Goal: Task Accomplishment & Management: Use online tool/utility

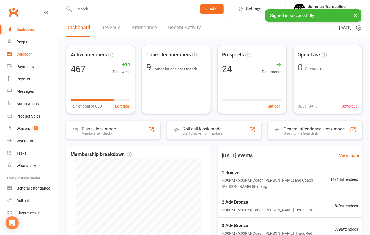
click at [34, 55] on link "Calendar" at bounding box center [32, 54] width 51 height 12
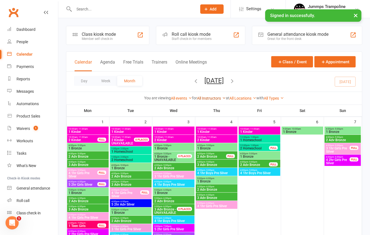
click at [208, 96] on link "All Instructors" at bounding box center [211, 98] width 29 height 4
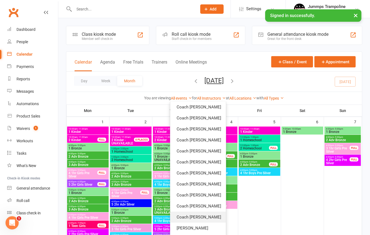
scroll to position [37, 0]
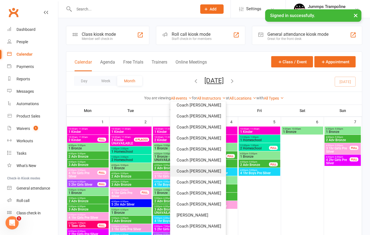
click at [191, 172] on link "Coach [PERSON_NAME]" at bounding box center [198, 171] width 56 height 11
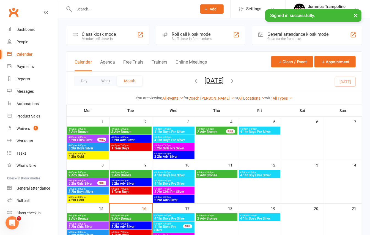
click at [126, 128] on span "- 5:00pm" at bounding box center [123, 129] width 9 height 2
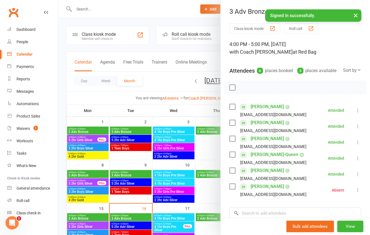
click at [140, 138] on div at bounding box center [214, 117] width 312 height 235
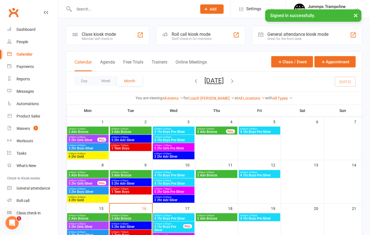
click at [133, 139] on span "5 2hr Adv Silver" at bounding box center [130, 139] width 39 height 3
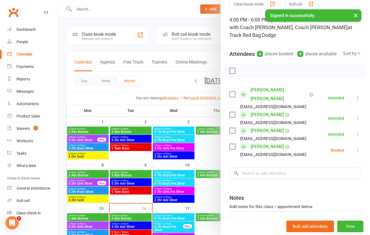
scroll to position [37, 0]
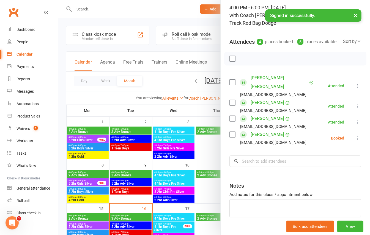
click at [125, 91] on div at bounding box center [214, 117] width 312 height 235
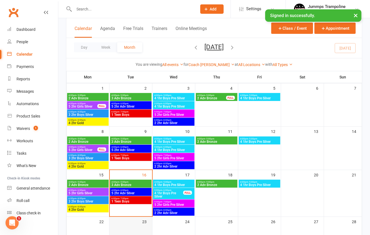
scroll to position [70, 0]
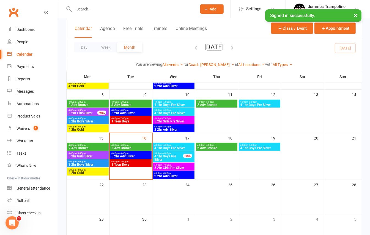
click at [121, 152] on span "- 6:00pm" at bounding box center [123, 153] width 9 height 2
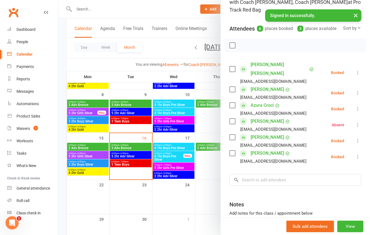
scroll to position [37, 0]
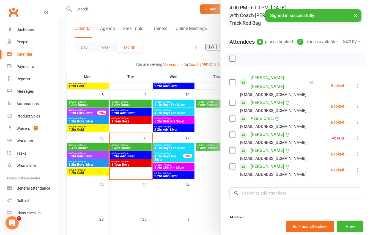
click at [122, 146] on div at bounding box center [214, 117] width 312 height 235
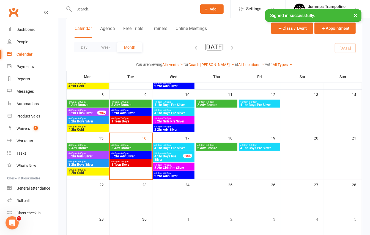
click at [124, 146] on span "- 5:00pm" at bounding box center [123, 145] width 9 height 2
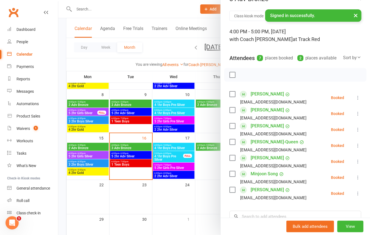
scroll to position [0, 0]
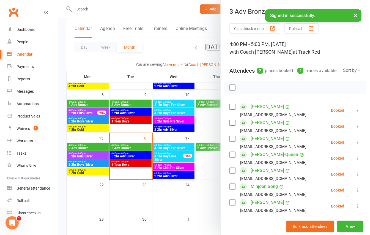
click at [131, 154] on div at bounding box center [214, 117] width 312 height 235
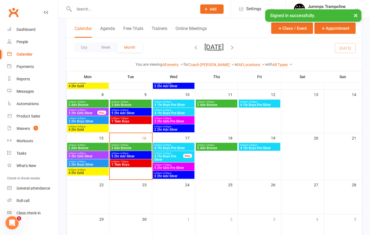
click at [129, 155] on span "5 2hr Adv Silver" at bounding box center [130, 156] width 39 height 3
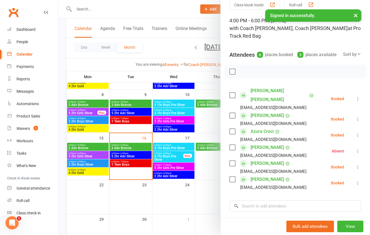
scroll to position [37, 0]
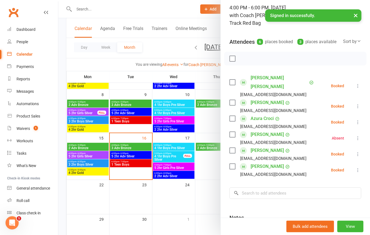
click at [124, 165] on div at bounding box center [214, 117] width 312 height 235
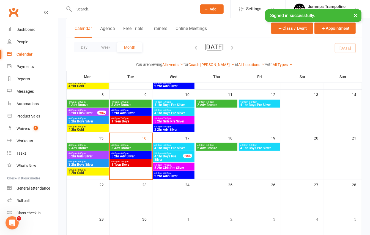
click at [126, 163] on span "1 Teen Boys" at bounding box center [130, 164] width 39 height 3
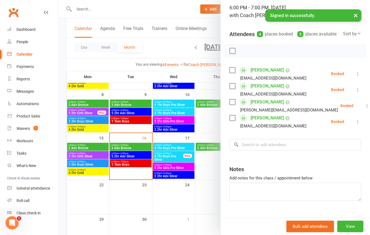
click at [120, 121] on div at bounding box center [214, 117] width 312 height 235
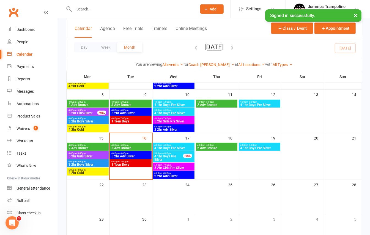
click at [122, 123] on span "1 Teen Boys" at bounding box center [130, 121] width 39 height 3
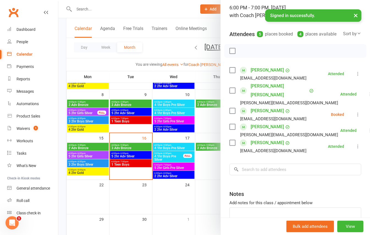
click at [128, 164] on div at bounding box center [214, 117] width 312 height 235
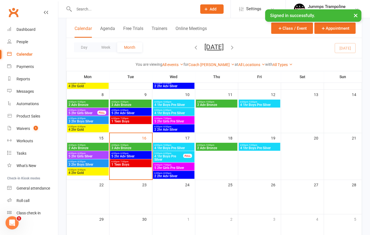
click at [128, 164] on span "1 Teen Boys" at bounding box center [130, 164] width 39 height 3
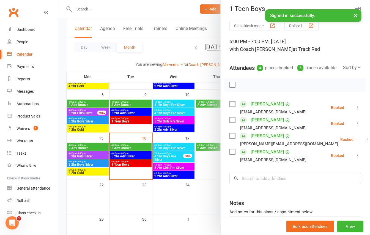
scroll to position [0, 0]
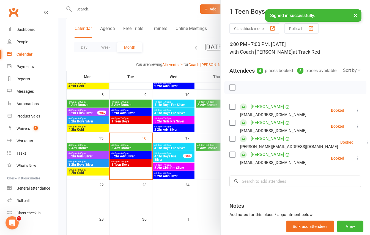
click at [172, 13] on div at bounding box center [214, 117] width 312 height 235
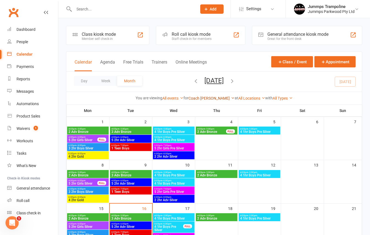
click at [214, 97] on link "Coach [PERSON_NAME]" at bounding box center [211, 98] width 46 height 4
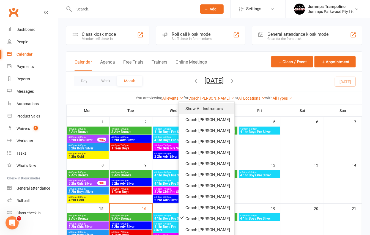
click at [205, 105] on link "Show All Instructors" at bounding box center [207, 108] width 56 height 11
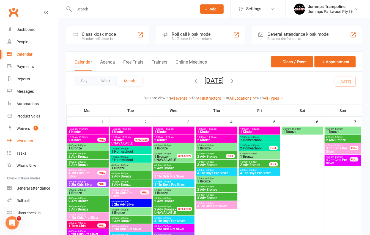
click at [28, 138] on link "Workouts" at bounding box center [32, 141] width 51 height 12
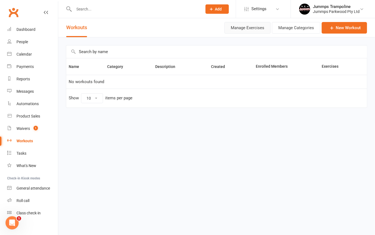
click at [252, 29] on button "Manage Exercises" at bounding box center [248, 28] width 46 height 12
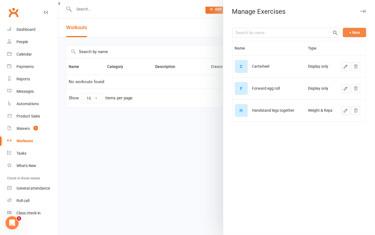
click at [348, 31] on button "+ New" at bounding box center [354, 32] width 23 height 9
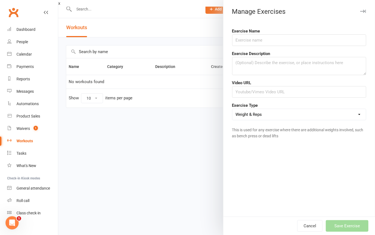
click at [286, 113] on select "Weight & Reps Time / Distance Weights, Reps, Time & Distance Just Reps Display …" at bounding box center [300, 114] width 134 height 11
click at [233, 109] on select "Weight & Reps Time / Distance Weights, Reps, Time & Distance Just Reps Display …" at bounding box center [300, 114] width 134 height 11
click at [266, 114] on select "Weight & Reps Time / Distance Weights, Reps, Time & Distance Just Reps Display …" at bounding box center [300, 114] width 134 height 11
click at [233, 109] on select "Weight & Reps Time / Distance Weights, Reps, Time & Distance Just Reps Display …" at bounding box center [300, 114] width 134 height 11
click at [257, 118] on select "Weight & Reps Time / Distance Weights, Reps, Time & Distance Just Reps Display …" at bounding box center [300, 114] width 134 height 11
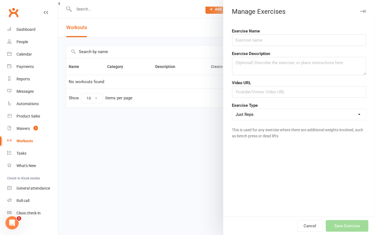
click at [233, 109] on select "Weight & Reps Time / Distance Weights, Reps, Time & Distance Just Reps Display …" at bounding box center [300, 114] width 134 height 11
click at [259, 112] on select "Weight & Reps Time / Distance Weights, Reps, Time & Distance Just Reps Display …" at bounding box center [300, 114] width 134 height 11
select select "display_only"
click at [233, 109] on select "Weight & Reps Time / Distance Weights, Reps, Time & Distance Just Reps Display …" at bounding box center [300, 114] width 134 height 11
click at [271, 42] on input "text" at bounding box center [299, 40] width 134 height 12
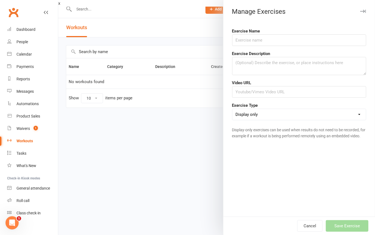
click at [360, 11] on icon "button" at bounding box center [363, 11] width 6 height 3
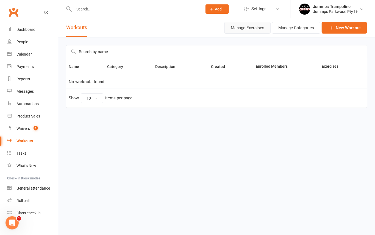
click at [257, 26] on button "Manage Exercises" at bounding box center [248, 28] width 46 height 12
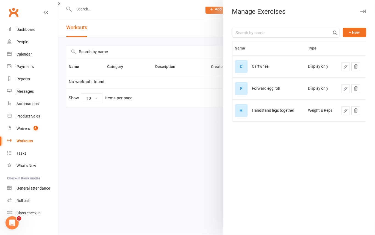
click at [354, 69] on icon "button" at bounding box center [356, 66] width 5 height 5
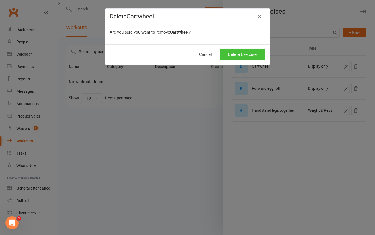
click at [244, 55] on button "Delete Exercise" at bounding box center [243, 55] width 46 height 12
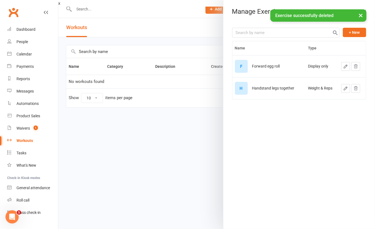
click at [354, 66] on icon "button" at bounding box center [356, 66] width 5 height 5
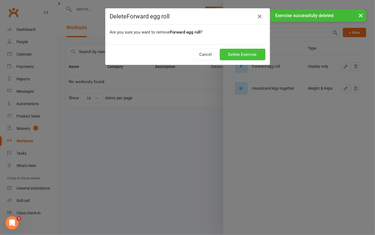
click at [254, 53] on button "Delete Exercise" at bounding box center [243, 55] width 46 height 12
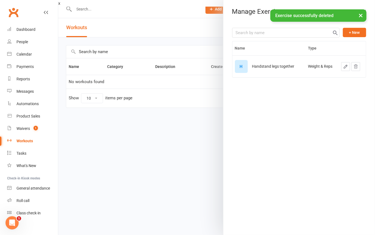
click at [354, 65] on icon "button" at bounding box center [356, 66] width 5 height 5
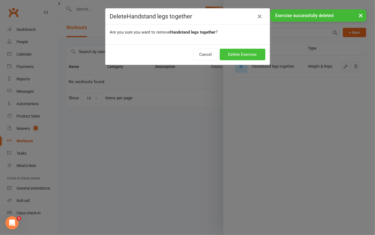
click at [239, 55] on button "Delete Exercise" at bounding box center [243, 55] width 46 height 12
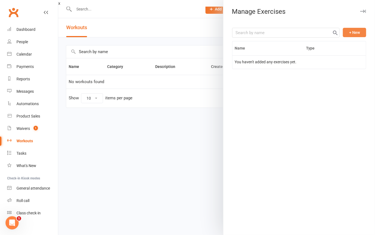
click at [348, 32] on button "+ New" at bounding box center [354, 32] width 23 height 9
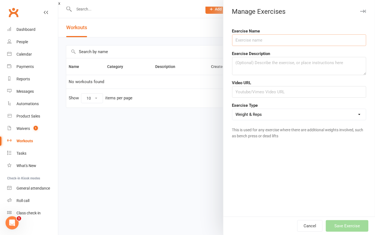
click at [274, 37] on input "text" at bounding box center [299, 40] width 134 height 12
type input "Egg Roll - Pro"
click at [276, 116] on select "Weight & Reps Time / Distance Weights, Reps, Time & Distance Just Reps Display …" at bounding box center [300, 114] width 134 height 11
select select "display_only"
click at [233, 109] on select "Weight & Reps Time / Distance Weights, Reps, Time & Distance Just Reps Display …" at bounding box center [300, 114] width 134 height 11
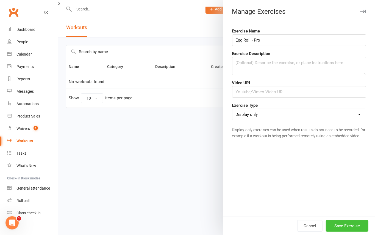
click at [348, 225] on button "Save Exercise" at bounding box center [347, 226] width 43 height 12
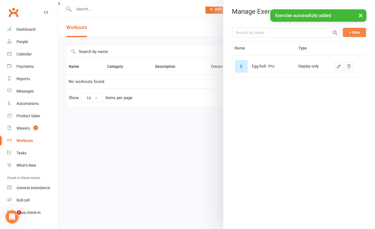
click at [343, 31] on button "+ New" at bounding box center [354, 32] width 23 height 9
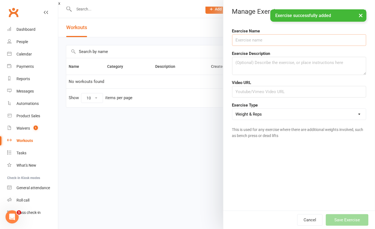
click at [243, 41] on input "text" at bounding box center [299, 40] width 134 height 12
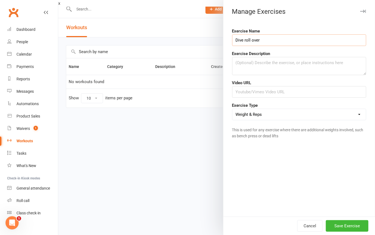
click at [316, 36] on input "Dive roll over" at bounding box center [299, 40] width 134 height 12
type input "Dive roll over red - Red"
click at [284, 111] on select "Weight & Reps Time / Distance Weights, Reps, Time & Distance Just Reps Display …" at bounding box center [300, 114] width 134 height 11
select select "display_only"
click at [233, 109] on select "Weight & Reps Time / Distance Weights, Reps, Time & Distance Just Reps Display …" at bounding box center [300, 114] width 134 height 11
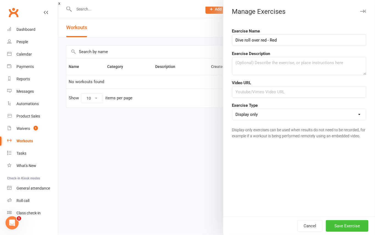
click at [334, 222] on button "Save Exercise" at bounding box center [347, 226] width 43 height 12
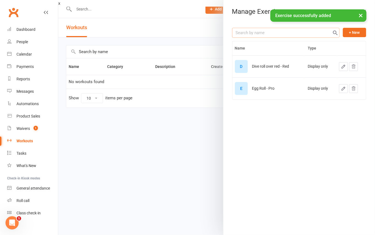
click at [278, 35] on input "text" at bounding box center [286, 33] width 108 height 10
click at [346, 28] on button "+ New" at bounding box center [354, 32] width 23 height 9
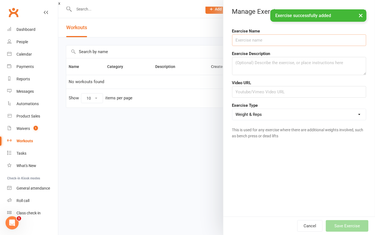
click at [265, 40] on input "text" at bounding box center [299, 40] width 134 height 12
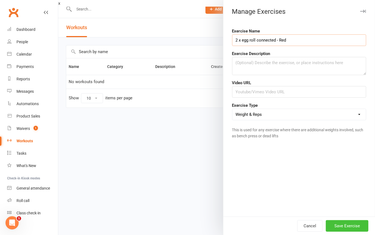
type input "2 x egg roll connected - Red"
click at [346, 224] on button "Save Exercise" at bounding box center [347, 226] width 43 height 12
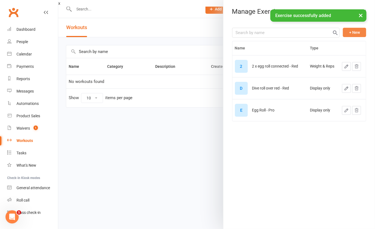
click at [347, 33] on button "+ New" at bounding box center [354, 32] width 23 height 9
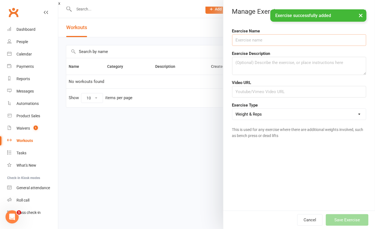
click at [275, 39] on input "text" at bounding box center [299, 40] width 134 height 12
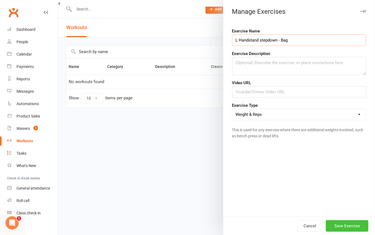
type input "L Handstand stepdown - Bag"
click at [332, 227] on button "Save Exercise" at bounding box center [347, 226] width 43 height 12
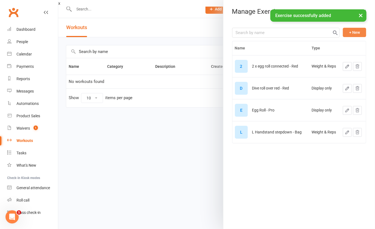
click at [354, 34] on button "+ New" at bounding box center [354, 32] width 23 height 9
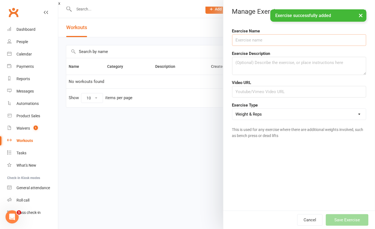
click at [349, 36] on input "text" at bounding box center [299, 40] width 134 height 12
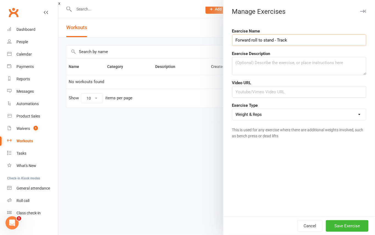
type input "Forward roll to stand - Track"
click at [335, 211] on div "Exercise Name Forward roll to stand - Track Exercise Description Video URL Exer…" at bounding box center [300, 119] width 152 height 193
click at [357, 225] on button "Save Exercise" at bounding box center [347, 226] width 43 height 12
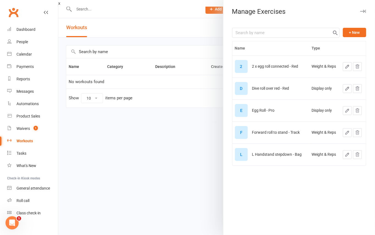
click at [345, 68] on icon "button" at bounding box center [347, 66] width 5 height 5
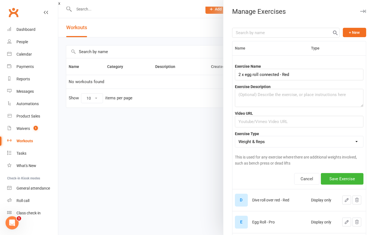
click at [320, 144] on select "Weight & Reps Time / Distance Weights, Reps, Time & Distance Just Reps Display …" at bounding box center [299, 141] width 128 height 11
select select "display_only"
click at [235, 137] on select "Weight & Reps Time / Distance Weights, Reps, Time & Distance Just Reps Display …" at bounding box center [299, 141] width 128 height 11
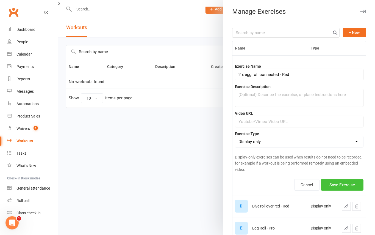
click at [332, 185] on button "Save Exercise" at bounding box center [342, 185] width 43 height 12
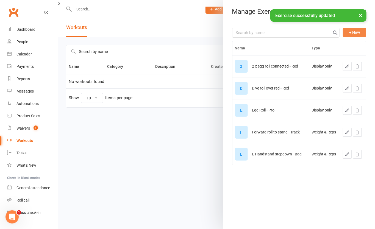
click at [347, 33] on button "+ New" at bounding box center [354, 32] width 23 height 9
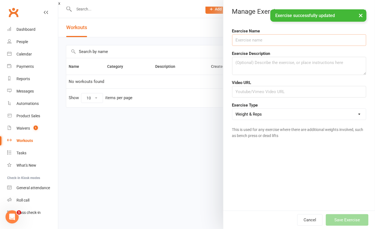
click at [262, 42] on input "text" at bounding box center [299, 40] width 134 height 12
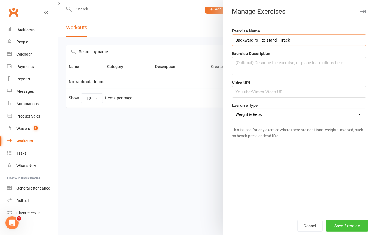
type input "Backward roll to stand - Track"
click at [343, 225] on button "Save Exercise" at bounding box center [347, 226] width 43 height 12
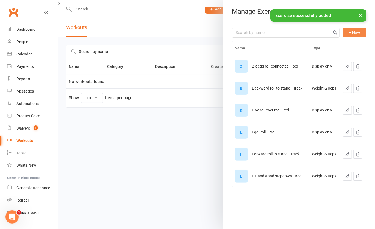
click at [349, 29] on button "+ New" at bounding box center [354, 32] width 23 height 9
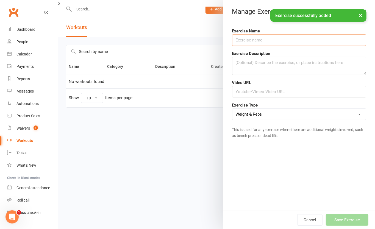
click at [261, 46] on input "text" at bounding box center [299, 40] width 134 height 12
click at [302, 222] on button "Cancel" at bounding box center [310, 220] width 25 height 12
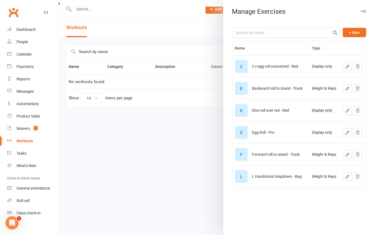
click at [346, 90] on icon "button" at bounding box center [347, 88] width 3 height 3
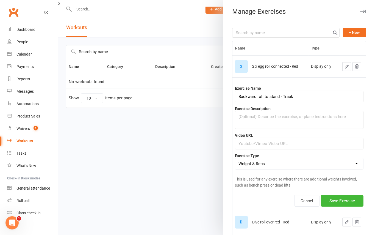
click at [296, 162] on select "Weight & Reps Time / Distance Weights, Reps, Time & Distance Just Reps Display …" at bounding box center [299, 163] width 128 height 11
select select "display_only"
click at [235, 159] on select "Weight & Reps Time / Distance Weights, Reps, Time & Distance Just Reps Display …" at bounding box center [299, 163] width 128 height 11
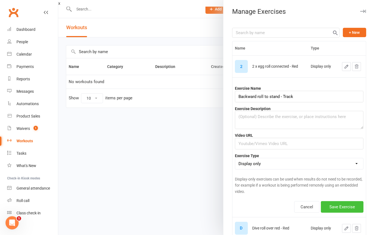
click at [326, 210] on button "Save Exercise" at bounding box center [342, 207] width 43 height 12
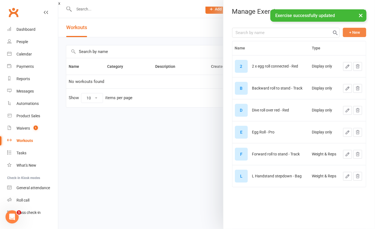
click at [343, 34] on button "+ New" at bounding box center [354, 32] width 23 height 9
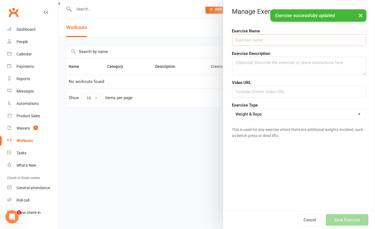
click at [270, 44] on input "text" at bounding box center [299, 40] width 134 height 12
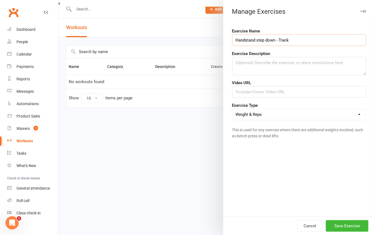
type input "Handstand step down - Track"
click at [354, 219] on div "Cancel Save Exercise" at bounding box center [300, 225] width 152 height 18
click at [353, 226] on button "Save Exercise" at bounding box center [347, 226] width 43 height 12
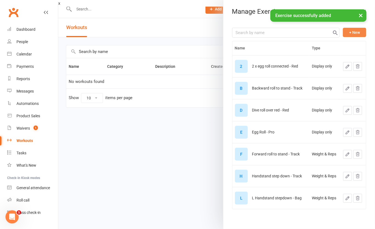
click at [347, 31] on button "+ New" at bounding box center [354, 32] width 23 height 9
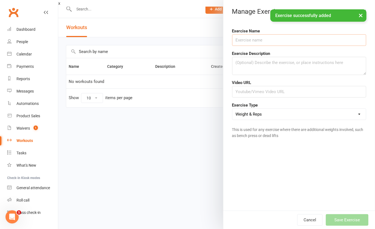
click at [310, 35] on input "text" at bounding box center [299, 40] width 134 height 12
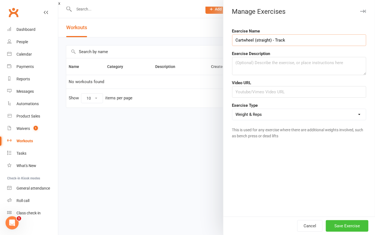
type input "Cartwheel (straight) - Track"
drag, startPoint x: 338, startPoint y: 226, endPoint x: 342, endPoint y: 134, distance: 91.6
click at [340, 161] on div "Manage Exercises Exercise Name Cartwheel (straight) - Track Exercise Descriptio…" at bounding box center [299, 117] width 152 height 235
click at [340, 118] on select "Weight & Reps Time / Distance Weights, Reps, Time & Distance Just Reps Display …" at bounding box center [300, 114] width 134 height 11
select select "display_only"
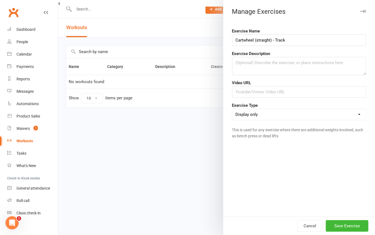
click at [233, 109] on select "Weight & Reps Time / Distance Weights, Reps, Time & Distance Just Reps Display …" at bounding box center [300, 114] width 134 height 11
click at [343, 224] on button "Save Exercise" at bounding box center [347, 226] width 43 height 12
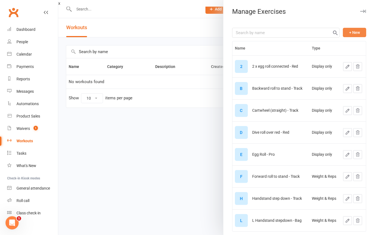
click at [349, 30] on button "+ New" at bounding box center [354, 32] width 23 height 9
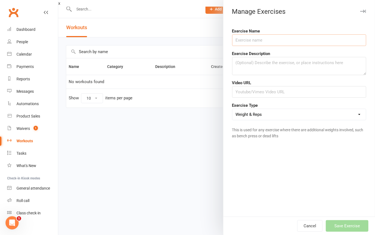
click at [320, 42] on input "text" at bounding box center [299, 40] width 134 height 12
type input "Back egg roll - Pro"
click at [305, 115] on select "Weight & Reps Time / Distance Weights, Reps, Time & Distance Just Reps Display …" at bounding box center [300, 114] width 134 height 11
select select "display_only"
click at [233, 109] on select "Weight & Reps Time / Distance Weights, Reps, Time & Distance Just Reps Display …" at bounding box center [300, 114] width 134 height 11
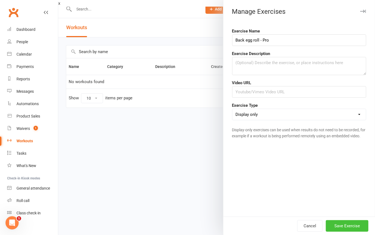
click at [348, 227] on button "Save Exercise" at bounding box center [347, 226] width 43 height 12
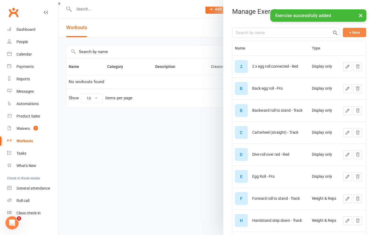
click at [345, 32] on button "+ New" at bounding box center [354, 32] width 23 height 9
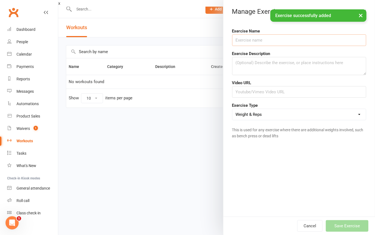
click at [286, 41] on input "text" at bounding box center [299, 40] width 134 height 12
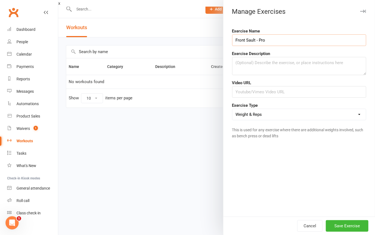
type input "Front Sault - Pro"
click at [309, 112] on select "Weight & Reps Time / Distance Weights, Reps, Time & Distance Just Reps Display …" at bounding box center [300, 114] width 134 height 11
select select "display_only"
click at [233, 109] on select "Weight & Reps Time / Distance Weights, Reps, Time & Distance Just Reps Display …" at bounding box center [300, 114] width 134 height 11
click at [351, 223] on button "Save Exercise" at bounding box center [347, 226] width 43 height 12
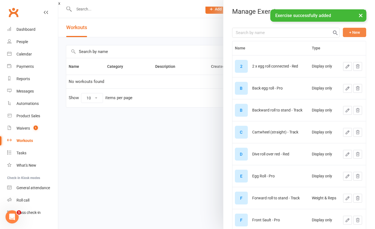
click at [345, 33] on button "+ New" at bounding box center [354, 32] width 23 height 9
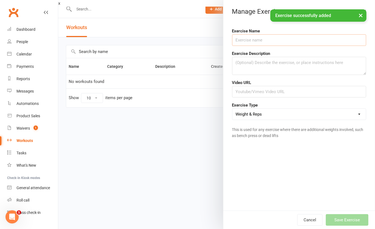
click at [301, 35] on input "text" at bounding box center [299, 40] width 134 height 12
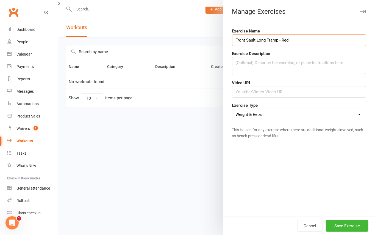
type input "Front Sault Long Tramp - Red"
click at [300, 111] on select "Weight & Reps Time / Distance Weights, Reps, Time & Distance Just Reps Display …" at bounding box center [300, 114] width 134 height 11
select select "display_only"
click at [233, 109] on select "Weight & Reps Time / Distance Weights, Reps, Time & Distance Just Reps Display …" at bounding box center [300, 114] width 134 height 11
click at [346, 222] on button "Save Exercise" at bounding box center [347, 226] width 43 height 12
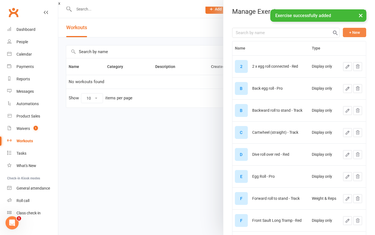
click at [344, 34] on button "+ New" at bounding box center [354, 32] width 23 height 9
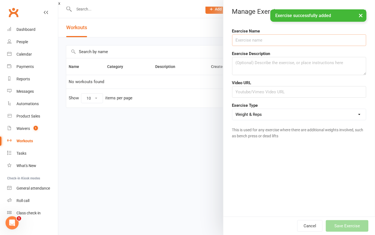
click at [310, 40] on input "text" at bounding box center [299, 40] width 134 height 12
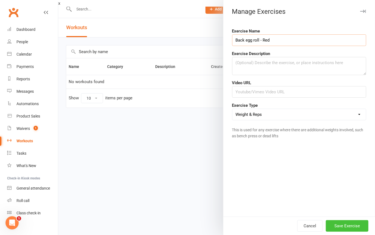
type input "Back egg roll - Red"
click at [354, 224] on button "Save Exercise" at bounding box center [347, 226] width 43 height 12
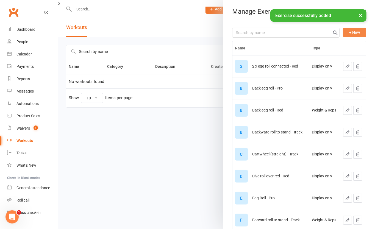
click at [343, 32] on button "+ New" at bounding box center [354, 32] width 23 height 9
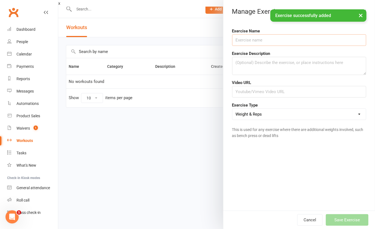
click at [293, 39] on input "text" at bounding box center [299, 40] width 134 height 12
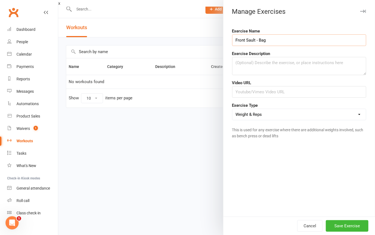
type input "Front Sault - Bag"
click at [300, 119] on select "Weight & Reps Time / Distance Weights, Reps, Time & Distance Just Reps Display …" at bounding box center [300, 114] width 134 height 11
select select "display_only"
click at [233, 109] on select "Weight & Reps Time / Distance Weights, Reps, Time & Distance Just Reps Display …" at bounding box center [300, 114] width 134 height 11
click at [349, 221] on button "Save Exercise" at bounding box center [347, 226] width 43 height 12
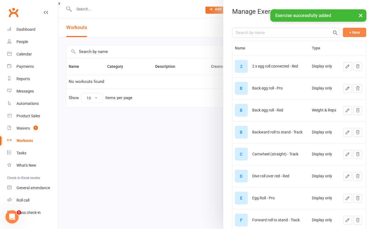
click at [343, 30] on button "+ New" at bounding box center [354, 32] width 23 height 9
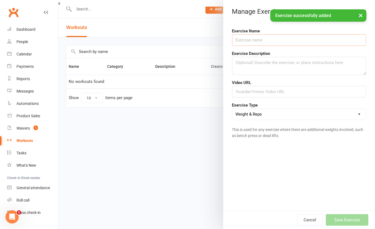
click at [267, 38] on input "text" at bounding box center [299, 40] width 134 height 12
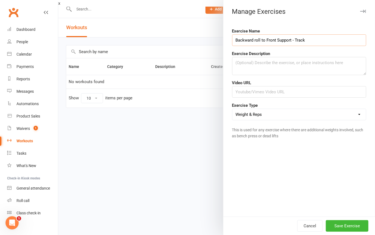
type input "Backward roll to Front Support - Track"
click at [303, 115] on select "Weight & Reps Time / Distance Weights, Reps, Time & Distance Just Reps Display …" at bounding box center [300, 114] width 134 height 11
select select "display_only"
click at [233, 109] on select "Weight & Reps Time / Distance Weights, Reps, Time & Distance Just Reps Display …" at bounding box center [300, 114] width 134 height 11
click at [347, 225] on button "Save Exercise" at bounding box center [347, 226] width 43 height 12
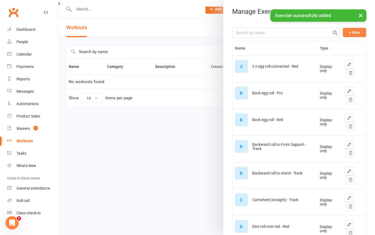
click at [343, 30] on button "+ New" at bounding box center [354, 32] width 23 height 9
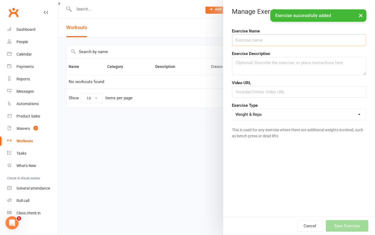
click at [294, 38] on input "text" at bounding box center [299, 40] width 134 height 12
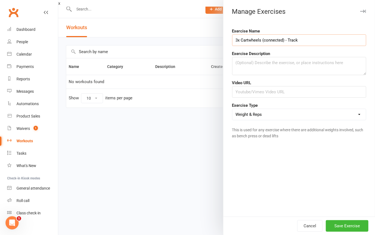
type input "3x Cartwheels (connected) - Track"
click at [297, 116] on select "Weight & Reps Time / Distance Weights, Reps, Time & Distance Just Reps Display …" at bounding box center [300, 114] width 134 height 11
click at [288, 165] on div "Exercise Name 3x Cartwheels (connected) - Track Exercise Description Video URL …" at bounding box center [300, 119] width 152 height 193
click at [348, 222] on button "Save Exercise" at bounding box center [347, 226] width 43 height 12
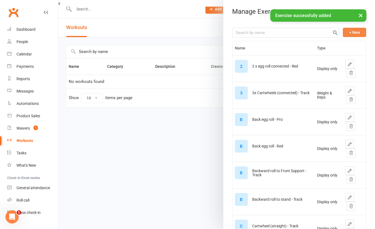
click at [343, 32] on button "+ New" at bounding box center [354, 32] width 23 height 9
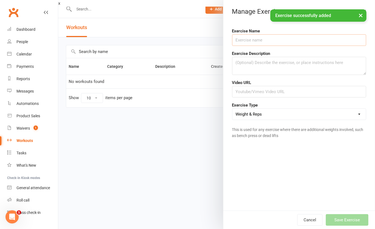
click at [301, 39] on input "text" at bounding box center [299, 40] width 134 height 12
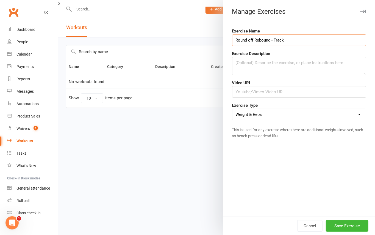
type input "Round off Rebound - Track"
click at [299, 114] on select "Weight & Reps Time / Distance Weights, Reps, Time & Distance Just Reps Display …" at bounding box center [300, 114] width 134 height 11
select select "display_only"
click at [233, 109] on select "Weight & Reps Time / Distance Weights, Reps, Time & Distance Just Reps Display …" at bounding box center [300, 114] width 134 height 11
click at [348, 225] on button "Save Exercise" at bounding box center [347, 226] width 43 height 12
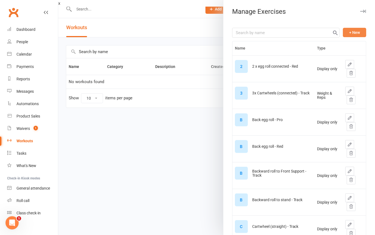
click at [345, 28] on button "+ New" at bounding box center [354, 32] width 23 height 9
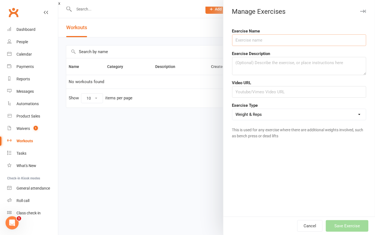
click at [330, 38] on input "text" at bounding box center [299, 40] width 134 height 12
type input "Handstand forward roll - Track"
drag, startPoint x: 295, startPoint y: 109, endPoint x: 296, endPoint y: 113, distance: 3.7
click at [295, 109] on select "Weight & Reps Time / Distance Weights, Reps, Time & Distance Just Reps Display …" at bounding box center [300, 114] width 134 height 11
select select "display_only"
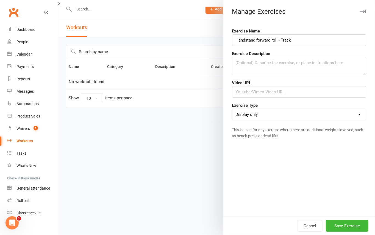
click at [233, 109] on select "Weight & Reps Time / Distance Weights, Reps, Time & Distance Just Reps Display …" at bounding box center [300, 114] width 134 height 11
click at [348, 228] on button "Save Exercise" at bounding box center [347, 226] width 43 height 12
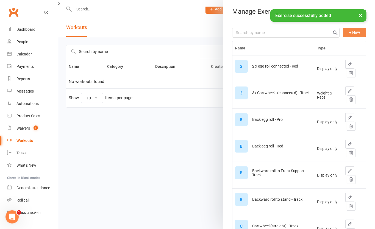
click at [348, 32] on button "+ New" at bounding box center [354, 32] width 23 height 9
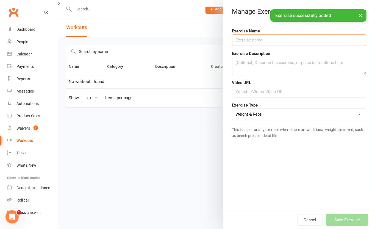
click at [316, 42] on input "text" at bounding box center [299, 40] width 134 height 12
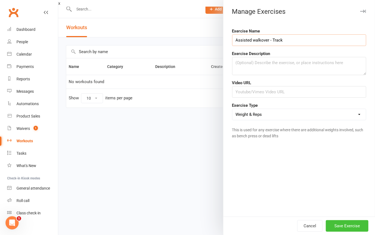
type input "Assisted walkover - Track"
click at [349, 224] on button "Save Exercise" at bounding box center [347, 226] width 43 height 12
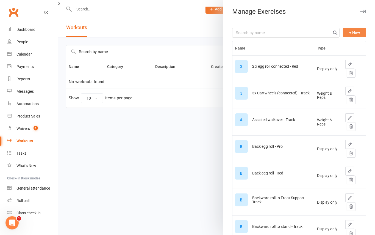
click at [348, 28] on button "+ New" at bounding box center [354, 32] width 23 height 9
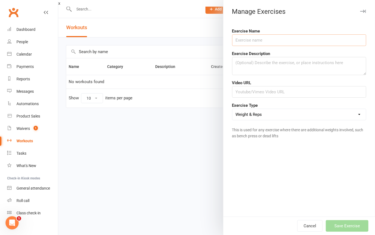
click at [306, 41] on input "text" at bounding box center [299, 40] width 134 height 12
type input "Flyspring - Pro"
click at [306, 122] on form "Exercise Name Flyspring - Pro Exercise Description Video URL Exercise Type Weig…" at bounding box center [299, 85] width 134 height 114
click at [307, 107] on div "Exercise Type Weight & Reps Time / Distance Weights, Reps, Time & Distance Just…" at bounding box center [299, 111] width 142 height 18
click at [310, 114] on select "Weight & Reps Time / Distance Weights, Reps, Time & Distance Just Reps Display …" at bounding box center [300, 114] width 134 height 11
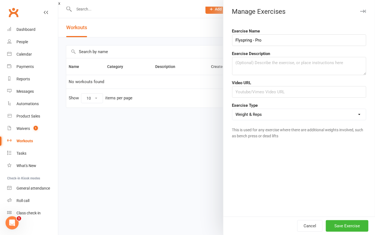
select select "display_only"
click at [233, 109] on select "Weight & Reps Time / Distance Weights, Reps, Time & Distance Just Reps Display …" at bounding box center [300, 114] width 134 height 11
click at [350, 223] on button "Save Exercise" at bounding box center [347, 226] width 43 height 12
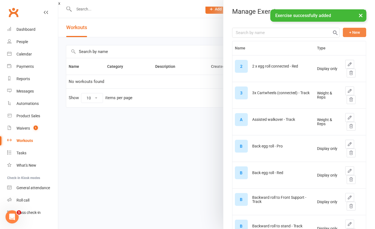
click at [343, 31] on button "+ New" at bounding box center [354, 32] width 23 height 9
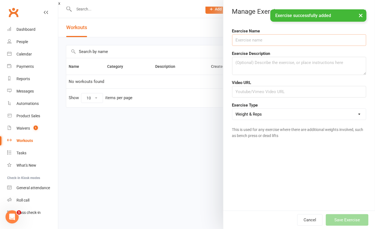
click at [298, 37] on input "text" at bounding box center [299, 40] width 134 height 12
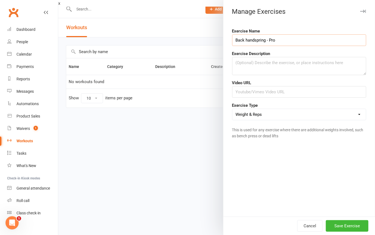
type input "Back handspring - Pro"
click at [307, 117] on select "Weight & Reps Time / Distance Weights, Reps, Time & Distance Just Reps Display …" at bounding box center [300, 114] width 134 height 11
select select "display_only"
click at [233, 109] on select "Weight & Reps Time / Distance Weights, Reps, Time & Distance Just Reps Display …" at bounding box center [300, 114] width 134 height 11
click at [354, 225] on button "Save Exercise" at bounding box center [347, 226] width 43 height 12
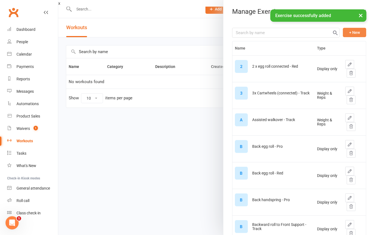
click at [343, 31] on button "+ New" at bounding box center [354, 32] width 23 height 9
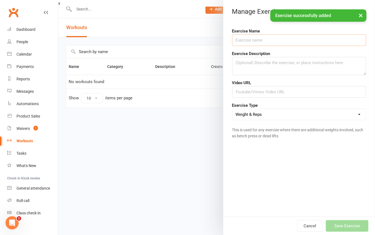
click at [296, 44] on input "text" at bounding box center [299, 40] width 134 height 12
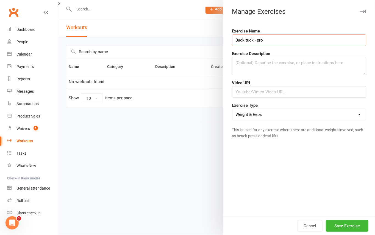
type input "Back tuck - pro"
click at [314, 120] on select "Weight & Reps Time / Distance Weights, Reps, Time & Distance Just Reps Display …" at bounding box center [300, 114] width 134 height 11
select select "display_only"
click at [233, 109] on select "Weight & Reps Time / Distance Weights, Reps, Time & Distance Just Reps Display …" at bounding box center [300, 114] width 134 height 11
click at [257, 40] on input "Back tuck - pro" at bounding box center [299, 40] width 134 height 12
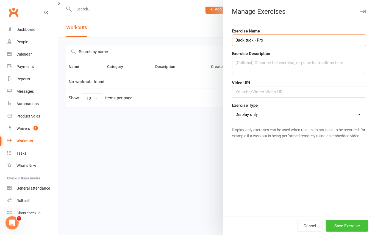
type input "Back tuck - Pro"
click at [347, 224] on button "Save Exercise" at bounding box center [347, 226] width 43 height 12
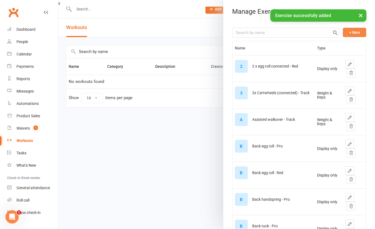
click at [343, 31] on button "+ New" at bounding box center [354, 32] width 23 height 9
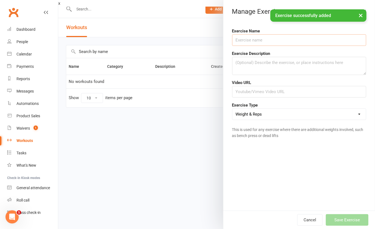
click at [291, 37] on input "text" at bounding box center [299, 40] width 134 height 12
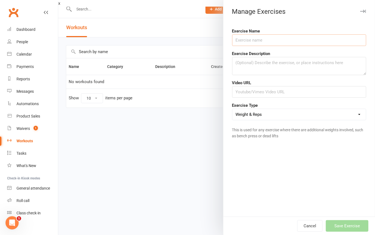
type input "C"
type input "Flyspring, Jump, Front Tuck - Red"
click at [312, 114] on select "Weight & Reps Time / Distance Weights, Reps, Time & Distance Just Reps Display …" at bounding box center [300, 114] width 134 height 11
select select "display_only"
click at [233, 109] on select "Weight & Reps Time / Distance Weights, Reps, Time & Distance Just Reps Display …" at bounding box center [300, 114] width 134 height 11
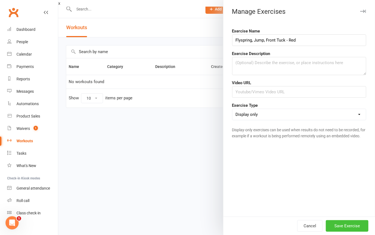
click at [352, 223] on button "Save Exercise" at bounding box center [347, 226] width 43 height 12
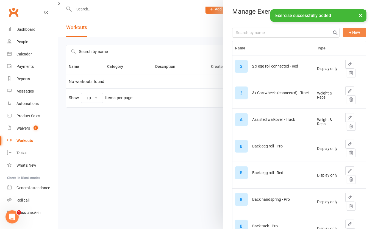
click at [353, 32] on button "+ New" at bounding box center [354, 32] width 23 height 9
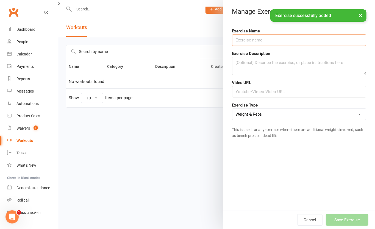
click at [306, 43] on input "text" at bounding box center [299, 40] width 134 height 12
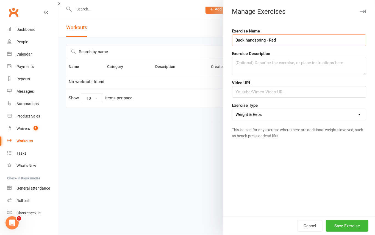
type input "Back handspring - Red"
click at [313, 112] on select "Weight & Reps Time / Distance Weights, Reps, Time & Distance Just Reps Display …" at bounding box center [300, 114] width 134 height 11
select select "display_only"
click at [233, 109] on select "Weight & Reps Time / Distance Weights, Reps, Time & Distance Just Reps Display …" at bounding box center [300, 114] width 134 height 11
click at [344, 220] on button "Save Exercise" at bounding box center [347, 226] width 43 height 12
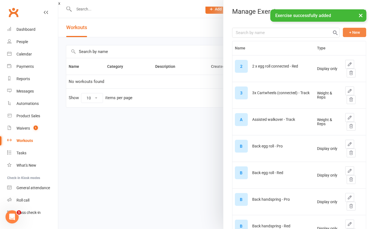
click at [346, 28] on button "+ New" at bounding box center [354, 32] width 23 height 9
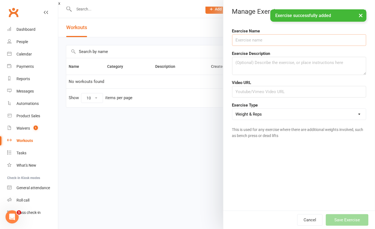
click at [300, 42] on input "text" at bounding box center [299, 40] width 134 height 12
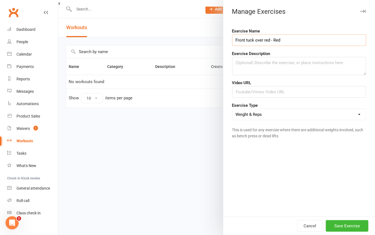
type input "Front tuck over red - Red"
click at [283, 110] on select "Weight & Reps Time / Distance Weights, Reps, Time & Distance Just Reps Display …" at bounding box center [300, 114] width 134 height 11
select select "display_only"
click at [233, 109] on select "Weight & Reps Time / Distance Weights, Reps, Time & Distance Just Reps Display …" at bounding box center [300, 114] width 134 height 11
click at [343, 227] on button "Save Exercise" at bounding box center [347, 226] width 43 height 12
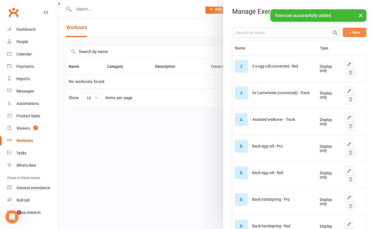
click at [343, 29] on button "+ New" at bounding box center [354, 32] width 23 height 9
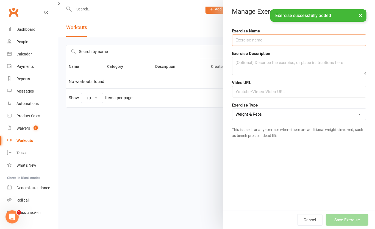
click at [274, 42] on input "text" at bounding box center [299, 40] width 134 height 12
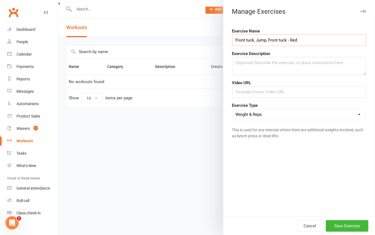
type input "Front tuck, Jump, Front tuck - Red"
click at [289, 108] on div "Exercise Type Weight & Reps Time / Distance Weights, Reps, Time & Distance Just…" at bounding box center [299, 111] width 142 height 18
click at [289, 111] on select "Weight & Reps Time / Distance Weights, Reps, Time & Distance Just Reps Display …" at bounding box center [300, 114] width 134 height 11
select select "display_only"
click at [233, 109] on select "Weight & Reps Time / Distance Weights, Reps, Time & Distance Just Reps Display …" at bounding box center [300, 114] width 134 height 11
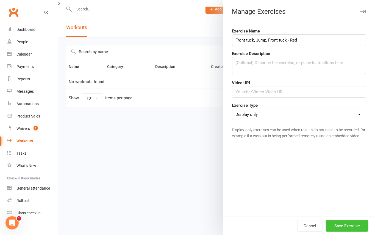
click at [342, 223] on button "Save Exercise" at bounding box center [347, 226] width 43 height 12
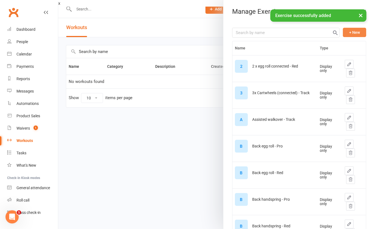
click at [343, 30] on button "+ New" at bounding box center [354, 32] width 23 height 9
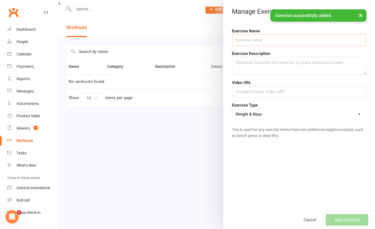
click at [291, 41] on input "text" at bounding box center [299, 40] width 134 height 12
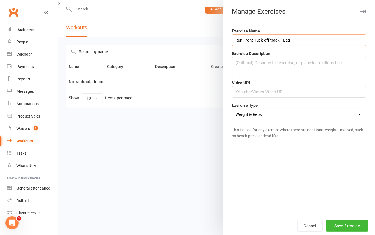
type input "Run Front Tuck off track - Bag"
click at [276, 121] on form "Exercise Name Run Front Tuck off track - Bag Exercise Description Video URL Exe…" at bounding box center [299, 85] width 134 height 114
click at [280, 114] on select "Weight & Reps Time / Distance Weights, Reps, Time & Distance Just Reps Display …" at bounding box center [300, 114] width 134 height 11
select select "display_only"
click at [233, 109] on select "Weight & Reps Time / Distance Weights, Reps, Time & Distance Just Reps Display …" at bounding box center [300, 114] width 134 height 11
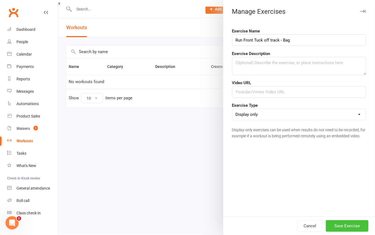
click at [345, 222] on button "Save Exercise" at bounding box center [347, 226] width 43 height 12
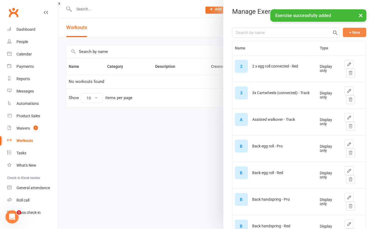
click at [343, 31] on button "+ New" at bounding box center [354, 32] width 23 height 9
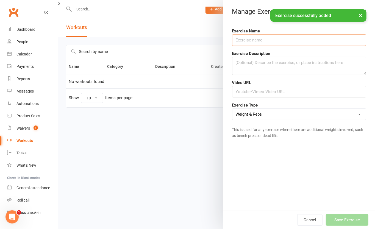
click at [296, 42] on input "text" at bounding box center [299, 40] width 134 height 12
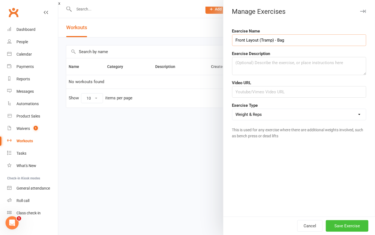
type input "Front Layout (Tramp) - Bag"
click at [356, 226] on button "Save Exercise" at bounding box center [347, 226] width 43 height 12
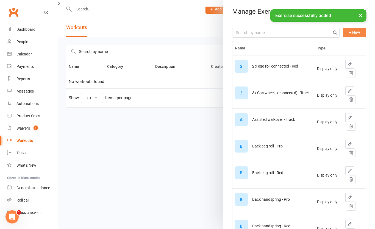
click at [347, 29] on button "+ New" at bounding box center [354, 32] width 23 height 9
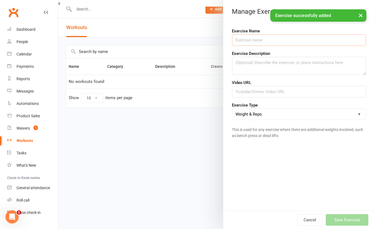
click at [295, 44] on input "text" at bounding box center [299, 40] width 134 height 12
type input "V"
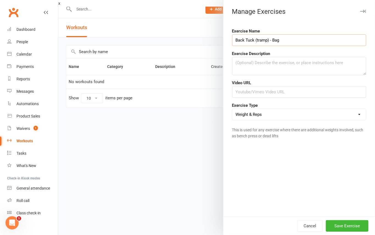
type input "Back Tuck (tramp) - Bag"
click at [306, 116] on select "Weight & Reps Time / Distance Weights, Reps, Time & Distance Just Reps Display …" at bounding box center [300, 114] width 134 height 11
select select "display_only"
click at [233, 109] on select "Weight & Reps Time / Distance Weights, Reps, Time & Distance Just Reps Display …" at bounding box center [300, 114] width 134 height 11
click at [346, 221] on button "Save Exercise" at bounding box center [347, 226] width 43 height 12
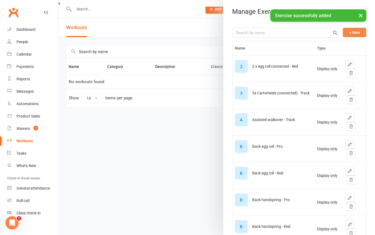
click at [345, 31] on button "+ New" at bounding box center [354, 32] width 23 height 9
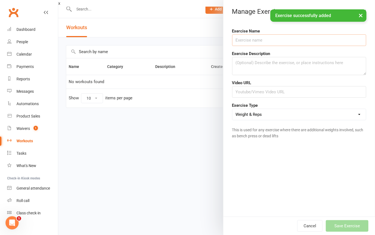
click at [302, 42] on input "text" at bounding box center [299, 40] width 134 height 12
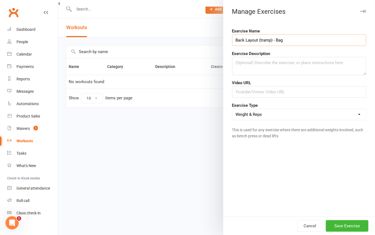
type input "Back Layout (tramp) - Bag"
drag, startPoint x: 302, startPoint y: 109, endPoint x: 298, endPoint y: 114, distance: 6.1
click at [302, 112] on select "Weight & Reps Time / Distance Weights, Reps, Time & Distance Just Reps Display …" at bounding box center [300, 114] width 134 height 11
select select "display_only"
click at [233, 109] on select "Weight & Reps Time / Distance Weights, Reps, Time & Distance Just Reps Display …" at bounding box center [300, 114] width 134 height 11
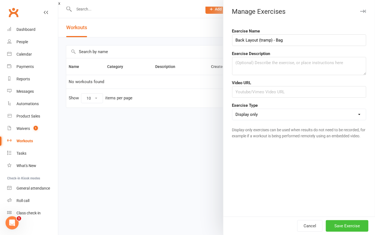
drag, startPoint x: 343, startPoint y: 222, endPoint x: 342, endPoint y: 198, distance: 23.7
click at [342, 220] on button "Save Exercise" at bounding box center [347, 226] width 43 height 12
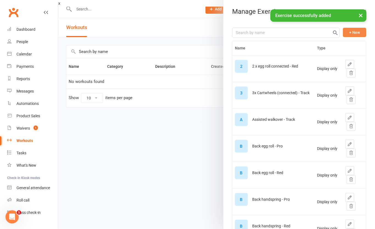
click at [346, 28] on button "+ New" at bounding box center [354, 32] width 23 height 9
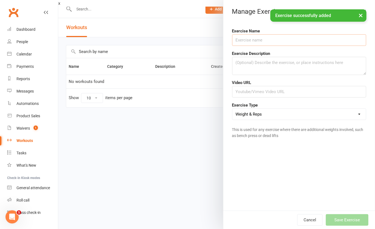
click at [294, 39] on input "text" at bounding box center [299, 40] width 134 height 12
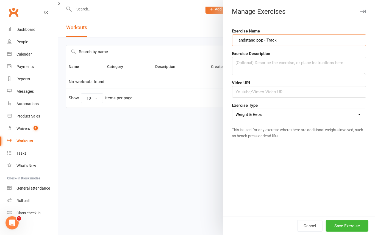
type input "Handstand pop - Track"
click at [278, 109] on select "Weight & Reps Time / Distance Weights, Reps, Time & Distance Just Reps Display …" at bounding box center [300, 114] width 134 height 11
select select "display_only"
click at [233, 109] on select "Weight & Reps Time / Distance Weights, Reps, Time & Distance Just Reps Display …" at bounding box center [300, 114] width 134 height 11
click at [347, 227] on button "Save Exercise" at bounding box center [347, 226] width 43 height 12
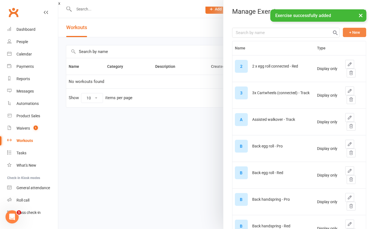
click at [353, 31] on button "+ New" at bounding box center [354, 32] width 23 height 9
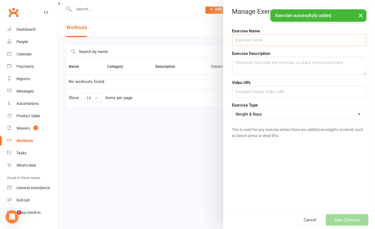
click at [270, 39] on input "text" at bounding box center [299, 40] width 134 height 12
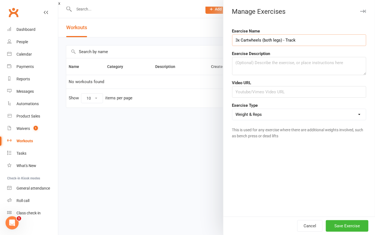
type input "3x Cartwheels (both legs) - Track"
click at [289, 107] on div "Exercise Type Weight & Reps Time / Distance Weights, Reps, Time & Distance Just…" at bounding box center [299, 111] width 142 height 18
drag, startPoint x: 289, startPoint y: 113, endPoint x: 290, endPoint y: 119, distance: 6.6
click at [289, 113] on select "Weight & Reps Time / Distance Weights, Reps, Time & Distance Just Reps Display …" at bounding box center [300, 114] width 134 height 11
select select "display_only"
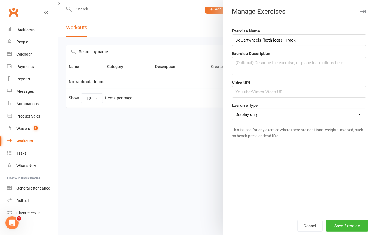
click at [233, 109] on select "Weight & Reps Time / Distance Weights, Reps, Time & Distance Just Reps Display …" at bounding box center [300, 114] width 134 height 11
click at [337, 219] on div "Cancel Save Exercise" at bounding box center [300, 225] width 152 height 18
click at [341, 223] on button "Save Exercise" at bounding box center [347, 226] width 43 height 12
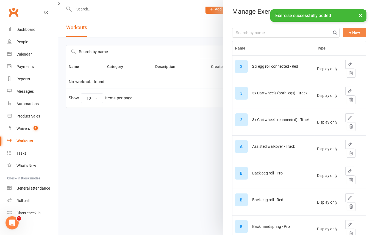
click at [343, 33] on button "+ New" at bounding box center [354, 32] width 23 height 9
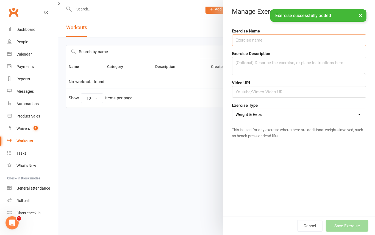
drag, startPoint x: 306, startPoint y: 39, endPoint x: 304, endPoint y: 43, distance: 4.9
click at [304, 43] on input "text" at bounding box center [299, 40] width 134 height 12
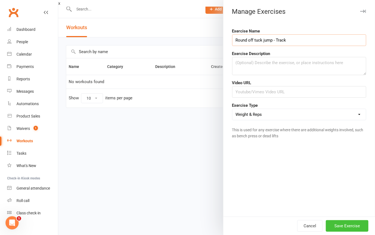
type input "Round off tuck jump - Track"
click at [351, 230] on button "Save Exercise" at bounding box center [347, 226] width 43 height 12
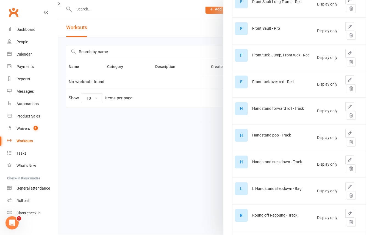
scroll to position [685, 0]
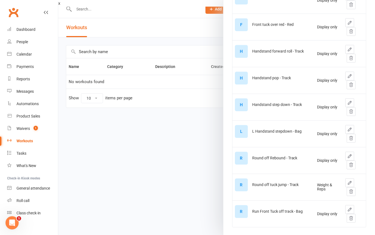
click at [348, 183] on icon "button" at bounding box center [350, 182] width 5 height 5
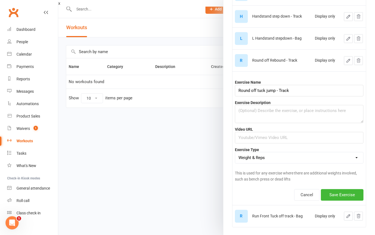
scroll to position [758, 0]
click at [313, 163] on select "Weight & Reps Time / Distance Weights, Reps, Time & Distance Just Reps Display …" at bounding box center [299, 157] width 128 height 11
select select "display_only"
click at [235, 163] on select "Weight & Reps Time / Distance Weights, Reps, Time & Distance Just Reps Display …" at bounding box center [299, 157] width 128 height 11
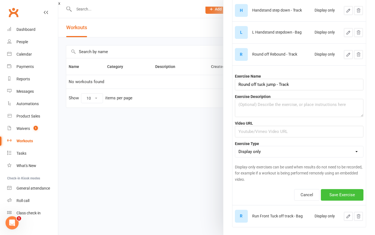
click at [338, 200] on button "Save Exercise" at bounding box center [342, 195] width 43 height 12
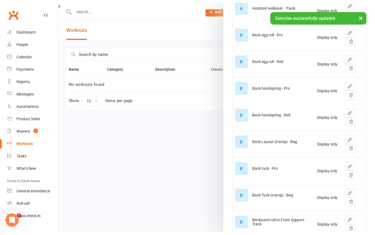
scroll to position [0, 0]
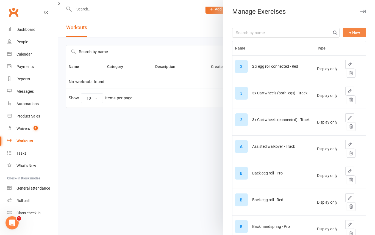
click at [350, 34] on button "+ New" at bounding box center [354, 32] width 23 height 9
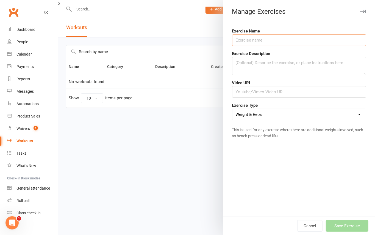
click at [282, 40] on input "text" at bounding box center [299, 40] width 134 height 12
type input "Front Layout - Pro"
click at [271, 114] on select "Weight & Reps Time / Distance Weights, Reps, Time & Distance Just Reps Display …" at bounding box center [300, 114] width 134 height 11
select select "display_only"
click at [233, 109] on select "Weight & Reps Time / Distance Weights, Reps, Time & Distance Just Reps Display …" at bounding box center [300, 114] width 134 height 11
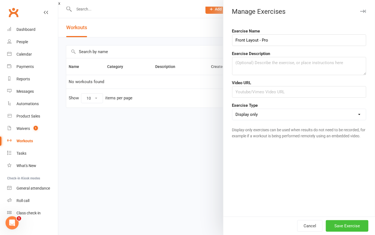
drag, startPoint x: 351, startPoint y: 225, endPoint x: 353, endPoint y: 218, distance: 6.6
click at [353, 223] on button "Save Exercise" at bounding box center [347, 226] width 43 height 12
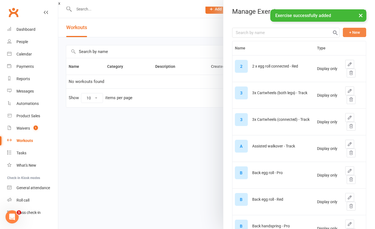
click at [343, 30] on button "+ New" at bounding box center [354, 32] width 23 height 9
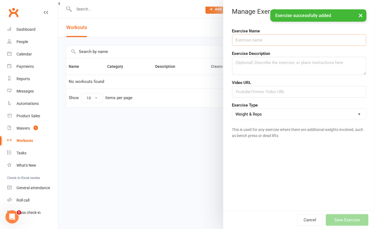
click at [290, 38] on input "text" at bounding box center [299, 40] width 134 height 12
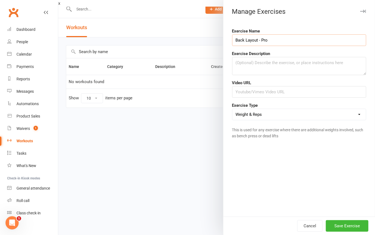
type input "Back Layout - Pro"
click at [259, 119] on select "Weight & Reps Time / Distance Weights, Reps, Time & Distance Just Reps Display …" at bounding box center [300, 114] width 134 height 11
select select "display_only"
click at [233, 109] on select "Weight & Reps Time / Distance Weights, Reps, Time & Distance Just Reps Display …" at bounding box center [300, 114] width 134 height 11
click at [347, 226] on button "Save Exercise" at bounding box center [347, 226] width 43 height 12
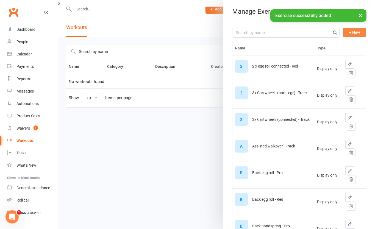
click at [343, 33] on button "+ New" at bounding box center [354, 32] width 23 height 9
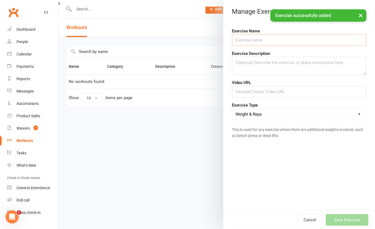
click at [298, 40] on input "text" at bounding box center [299, 40] width 134 height 12
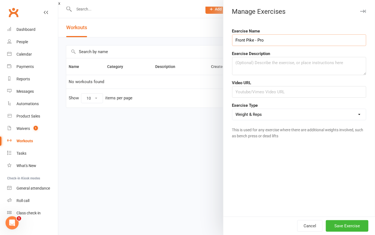
type input "Front Pike - Pro"
click at [283, 121] on form "Exercise Name Front Pike - Pro Exercise Description Video URL Exercise Type Wei…" at bounding box center [299, 85] width 134 height 114
click at [279, 113] on select "Weight & Reps Time / Distance Weights, Reps, Time & Distance Just Reps Display …" at bounding box center [300, 114] width 134 height 11
select select "display_only"
click at [233, 109] on select "Weight & Reps Time / Distance Weights, Reps, Time & Distance Just Reps Display …" at bounding box center [300, 114] width 134 height 11
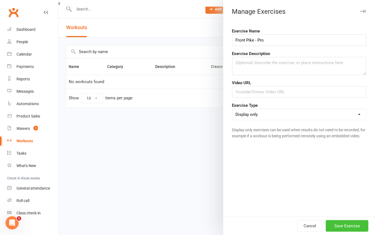
click at [342, 224] on button "Save Exercise" at bounding box center [347, 226] width 43 height 12
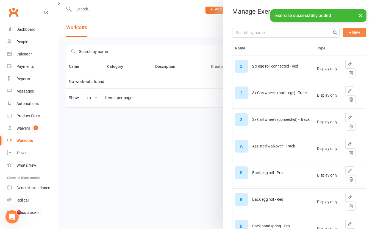
click at [343, 28] on button "+ New" at bounding box center [354, 32] width 23 height 9
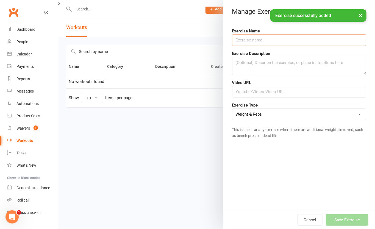
click at [312, 43] on input "text" at bounding box center [299, 40] width 134 height 12
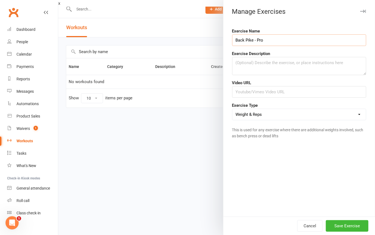
type input "Back Pike - Pro"
click at [297, 118] on select "Weight & Reps Time / Distance Weights, Reps, Time & Distance Just Reps Display …" at bounding box center [300, 114] width 134 height 11
select select "display_only"
click at [233, 109] on select "Weight & Reps Time / Distance Weights, Reps, Time & Distance Just Reps Display …" at bounding box center [300, 114] width 134 height 11
click at [346, 228] on button "Save Exercise" at bounding box center [347, 226] width 43 height 12
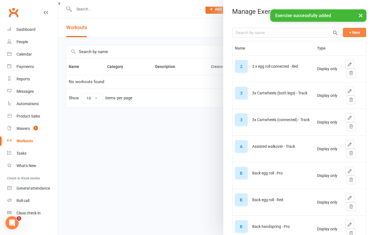
click at [347, 37] on button "+ New" at bounding box center [354, 32] width 23 height 9
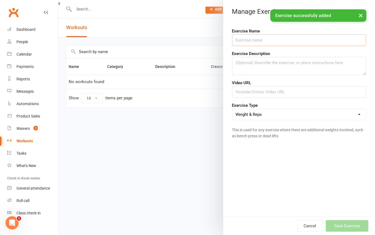
click at [251, 40] on input "text" at bounding box center [299, 40] width 134 height 12
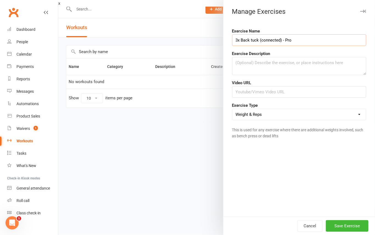
type input "3x Back tuck (connected) - Pro"
click at [285, 119] on select "Weight & Reps Time / Distance Weights, Reps, Time & Distance Just Reps Display …" at bounding box center [300, 114] width 134 height 11
select select "display_only"
click at [233, 109] on select "Weight & Reps Time / Distance Weights, Reps, Time & Distance Just Reps Display …" at bounding box center [300, 114] width 134 height 11
click at [350, 222] on button "Save Exercise" at bounding box center [347, 226] width 43 height 12
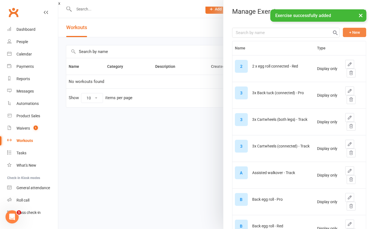
click at [346, 29] on button "+ New" at bounding box center [354, 32] width 23 height 9
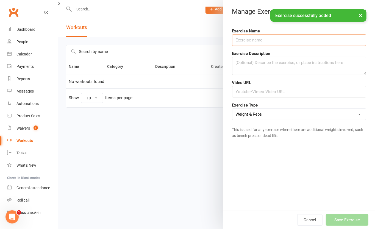
click at [281, 44] on input "text" at bounding box center [299, 40] width 134 height 12
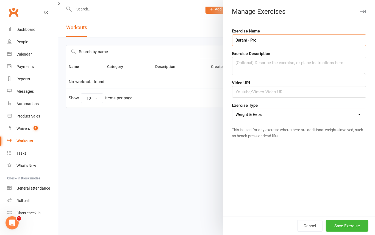
type input "Barani - Pro"
click at [275, 119] on select "Weight & Reps Time / Distance Weights, Reps, Time & Distance Just Reps Display …" at bounding box center [300, 114] width 134 height 11
select select "display_only"
click at [233, 109] on select "Weight & Reps Time / Distance Weights, Reps, Time & Distance Just Reps Display …" at bounding box center [300, 114] width 134 height 11
click at [342, 221] on button "Save Exercise" at bounding box center [347, 226] width 43 height 12
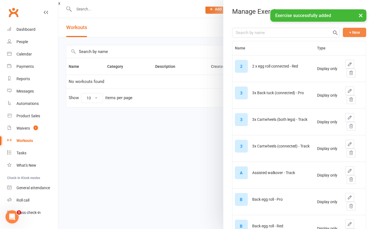
click at [343, 30] on button "+ New" at bounding box center [354, 32] width 23 height 9
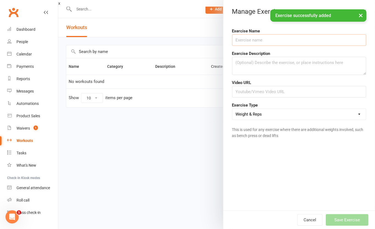
click at [309, 38] on input "text" at bounding box center [299, 40] width 134 height 12
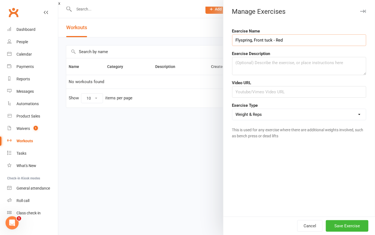
type input "Flyspring, Front tuck - Red"
click at [304, 117] on select "Weight & Reps Time / Distance Weights, Reps, Time & Distance Just Reps Display …" at bounding box center [300, 114] width 134 height 11
select select "display_only"
click at [233, 109] on select "Weight & Reps Time / Distance Weights, Reps, Time & Distance Just Reps Display …" at bounding box center [300, 114] width 134 height 11
click at [338, 222] on button "Save Exercise" at bounding box center [347, 226] width 43 height 12
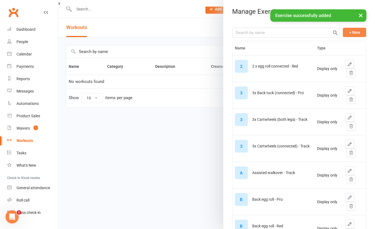
click at [345, 32] on button "+ New" at bounding box center [354, 32] width 23 height 9
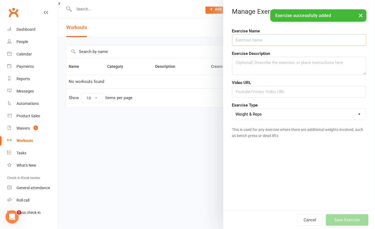
click at [306, 41] on input "text" at bounding box center [299, 40] width 134 height 12
type input "3"
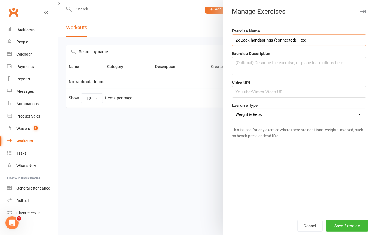
type input "2x Back handsprings (connected) - Red"
click at [299, 115] on select "Weight & Reps Time / Distance Weights, Reps, Time & Distance Just Reps Display …" at bounding box center [300, 114] width 134 height 11
select select "display_only"
click at [233, 109] on select "Weight & Reps Time / Distance Weights, Reps, Time & Distance Just Reps Display …" at bounding box center [300, 114] width 134 height 11
click at [354, 224] on button "Save Exercise" at bounding box center [347, 226] width 43 height 12
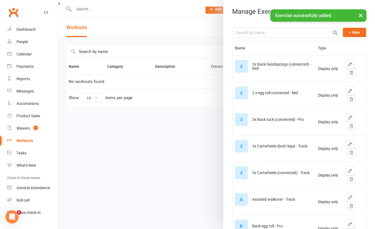
click at [332, 29] on div "+ New" at bounding box center [299, 33] width 134 height 10
click at [349, 33] on button "+ New" at bounding box center [354, 32] width 23 height 9
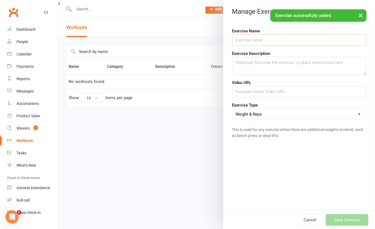
click at [318, 41] on input "text" at bounding box center [299, 40] width 134 height 12
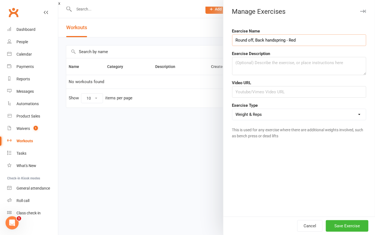
type input "Round off, Back handspring - Red"
click at [300, 120] on select "Weight & Reps Time / Distance Weights, Reps, Time & Distance Just Reps Display …" at bounding box center [300, 114] width 134 height 11
select select "display_only"
click at [233, 109] on select "Weight & Reps Time / Distance Weights, Reps, Time & Distance Just Reps Display …" at bounding box center [300, 114] width 134 height 11
click at [351, 221] on button "Save Exercise" at bounding box center [347, 226] width 43 height 12
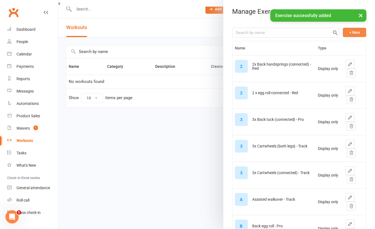
click at [343, 36] on button "+ New" at bounding box center [354, 32] width 23 height 9
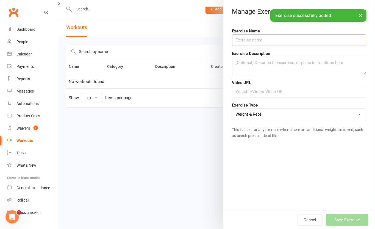
click at [274, 43] on input "text" at bounding box center [299, 40] width 134 height 12
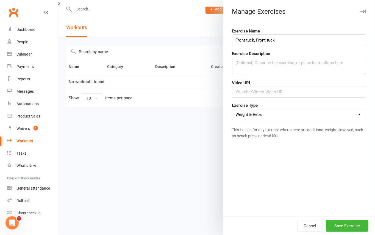
click at [305, 116] on select "Weight & Reps Time / Distance Weights, Reps, Time & Distance Just Reps Display …" at bounding box center [300, 114] width 134 height 11
click at [301, 168] on div "Exercise Name Front tuck, Front tuck Exercise Description Video URL Exercise Ty…" at bounding box center [300, 119] width 152 height 193
click at [292, 43] on input "Front tuck, Front tuck" at bounding box center [299, 40] width 134 height 12
type input "Front tuck, Front tuck - Red"
click at [281, 112] on select "Weight & Reps Time / Distance Weights, Reps, Time & Distance Just Reps Display …" at bounding box center [300, 114] width 134 height 11
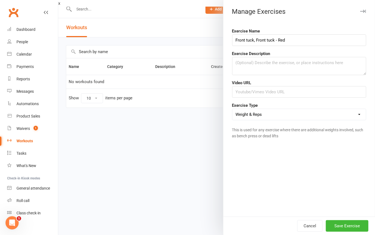
select select "display_only"
click at [233, 109] on select "Weight & Reps Time / Distance Weights, Reps, Time & Distance Just Reps Display …" at bounding box center [300, 114] width 134 height 11
click at [348, 219] on div "Cancel Save Exercise" at bounding box center [300, 225] width 152 height 18
click at [350, 224] on button "Save Exercise" at bounding box center [347, 226] width 43 height 12
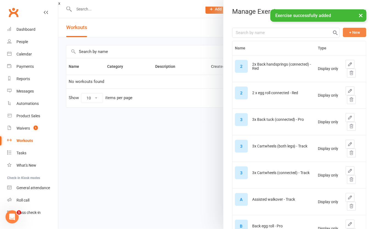
click at [343, 29] on button "+ New" at bounding box center [354, 32] width 23 height 9
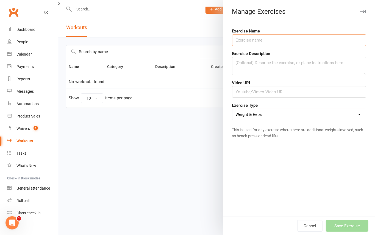
click at [304, 40] on input "text" at bounding box center [299, 40] width 134 height 12
type input "Barani (tramp) - Bag"
click at [305, 109] on div "Weight & Reps Time / Distance Weights, Reps, Time & Distance Just Reps Display …" at bounding box center [299, 115] width 134 height 12
click at [304, 118] on select "Weight & Reps Time / Distance Weights, Reps, Time & Distance Just Reps Display …" at bounding box center [300, 114] width 134 height 11
select select "display_only"
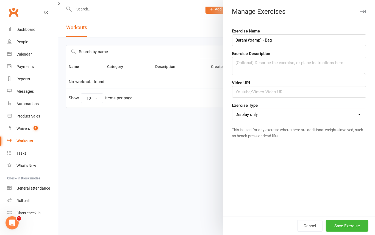
click at [233, 109] on select "Weight & Reps Time / Distance Weights, Reps, Time & Distance Just Reps Display …" at bounding box center [300, 114] width 134 height 11
click at [343, 221] on button "Save Exercise" at bounding box center [347, 226] width 43 height 12
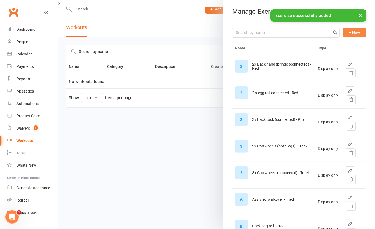
click at [347, 36] on button "+ New" at bounding box center [354, 32] width 23 height 9
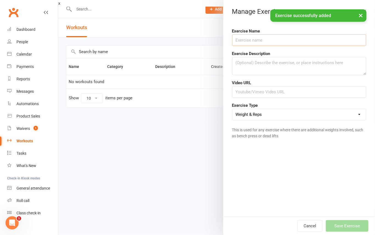
click at [302, 45] on input "text" at bounding box center [299, 40] width 134 height 12
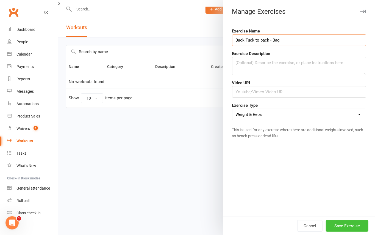
type input "Back Tuck to back - Bag"
click at [345, 224] on button "Save Exercise" at bounding box center [347, 226] width 43 height 12
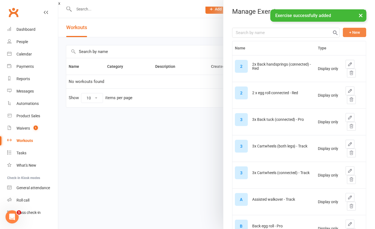
click at [343, 33] on button "+ New" at bounding box center [354, 32] width 23 height 9
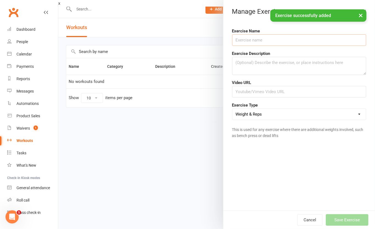
click at [293, 40] on input "text" at bounding box center [299, 40] width 134 height 12
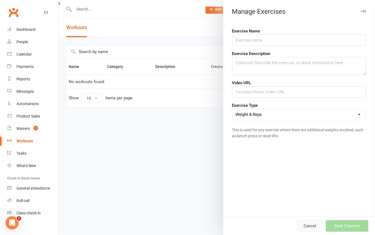
click at [304, 221] on button "Cancel" at bounding box center [310, 226] width 25 height 12
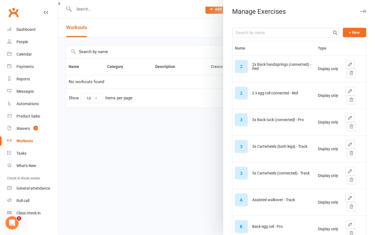
click at [360, 10] on icon "button" at bounding box center [363, 11] width 6 height 3
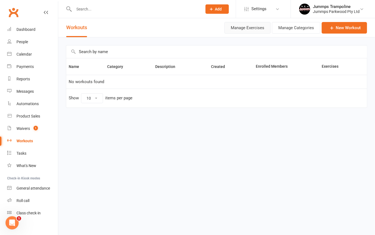
click at [261, 29] on button "Manage Exercises" at bounding box center [248, 28] width 46 height 12
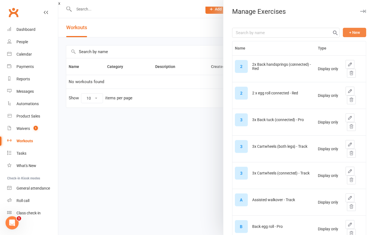
click at [343, 33] on button "+ New" at bounding box center [354, 32] width 23 height 9
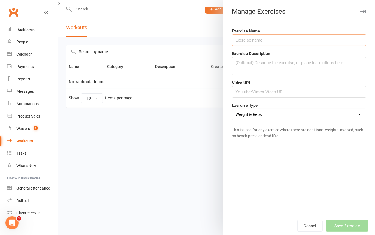
click at [323, 43] on input "text" at bounding box center [299, 40] width 134 height 12
type input "Back handspring -Track"
drag, startPoint x: 324, startPoint y: 123, endPoint x: 319, endPoint y: 116, distance: 8.9
click at [323, 123] on form "Exercise Name Back handspring -Track Exercise Description Video URL Exercise Ty…" at bounding box center [299, 85] width 134 height 114
click at [318, 114] on select "Weight & Reps Time / Distance Weights, Reps, Time & Distance Just Reps Display …" at bounding box center [300, 114] width 134 height 11
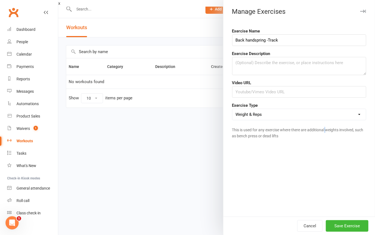
select select "display_only"
click at [233, 109] on select "Weight & Reps Time / Distance Weights, Reps, Time & Distance Just Reps Display …" at bounding box center [300, 114] width 134 height 11
click at [349, 226] on button "Save Exercise" at bounding box center [347, 226] width 43 height 12
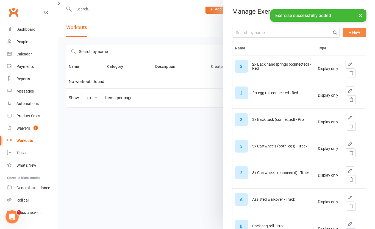
click at [343, 29] on button "+ New" at bounding box center [354, 32] width 23 height 9
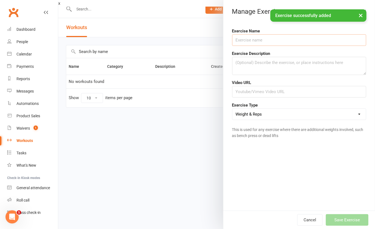
click at [291, 42] on input "text" at bounding box center [299, 40] width 134 height 12
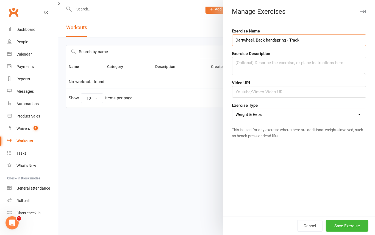
type input "Cartwheel, Back handspring - Track"
click at [294, 110] on select "Weight & Reps Time / Distance Weights, Reps, Time & Distance Just Reps Display …" at bounding box center [300, 114] width 134 height 11
select select "display_only"
click at [233, 109] on select "Weight & Reps Time / Distance Weights, Reps, Time & Distance Just Reps Display …" at bounding box center [300, 114] width 134 height 11
click at [341, 222] on button "Save Exercise" at bounding box center [347, 226] width 43 height 12
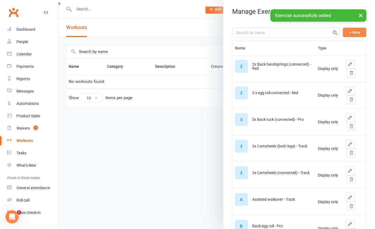
click at [343, 34] on button "+ New" at bounding box center [354, 32] width 23 height 9
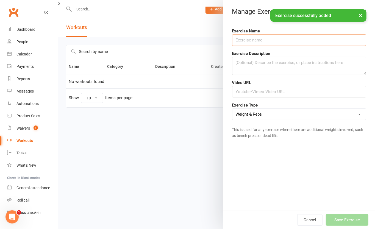
click at [313, 40] on input "text" at bounding box center [299, 40] width 134 height 12
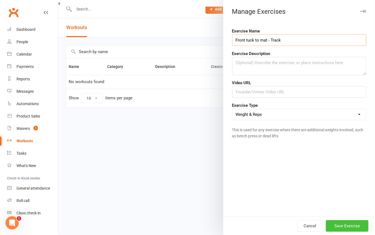
type input "Front tuck to mat - Track"
click at [347, 224] on button "Save Exercise" at bounding box center [347, 226] width 43 height 12
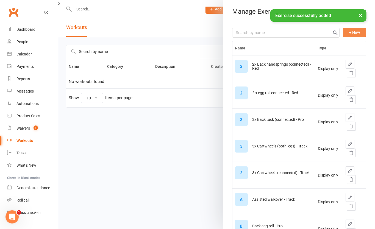
click at [343, 29] on button "+ New" at bounding box center [354, 32] width 23 height 9
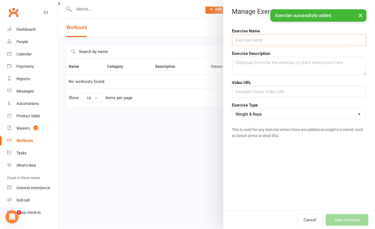
click at [302, 37] on input "text" at bounding box center [299, 40] width 134 height 12
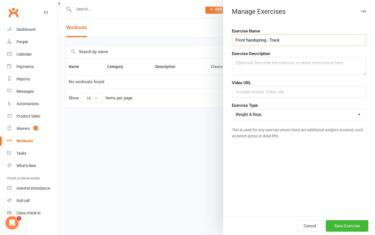
type input "Front handspring - Track"
click at [304, 117] on select "Weight & Reps Time / Distance Weights, Reps, Time & Distance Just Reps Display …" at bounding box center [300, 114] width 134 height 11
select select "display_only"
click at [233, 109] on select "Weight & Reps Time / Distance Weights, Reps, Time & Distance Just Reps Display …" at bounding box center [300, 114] width 134 height 11
click at [347, 222] on button "Save Exercise" at bounding box center [347, 226] width 43 height 12
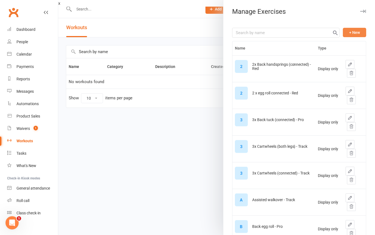
click at [343, 34] on button "+ New" at bounding box center [354, 32] width 23 height 9
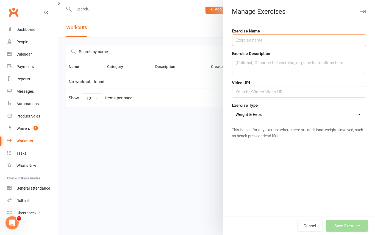
click at [304, 41] on input "text" at bounding box center [299, 40] width 134 height 12
type input "Back pike, front pike - Pro"
click at [284, 115] on select "Weight & Reps Time / Distance Weights, Reps, Time & Distance Just Reps Display …" at bounding box center [300, 114] width 134 height 11
select select "display_only"
click at [233, 109] on select "Weight & Reps Time / Distance Weights, Reps, Time & Distance Just Reps Display …" at bounding box center [300, 114] width 134 height 11
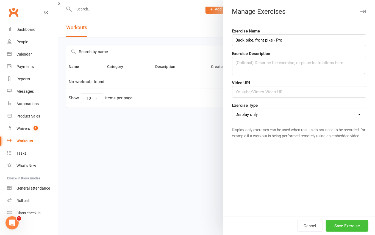
click at [346, 228] on button "Save Exercise" at bounding box center [347, 226] width 43 height 12
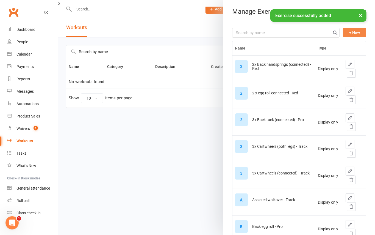
click at [344, 33] on button "+ New" at bounding box center [354, 32] width 23 height 9
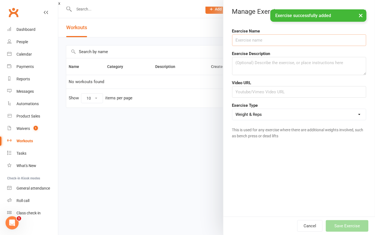
click at [309, 44] on input "text" at bounding box center [299, 40] width 134 height 12
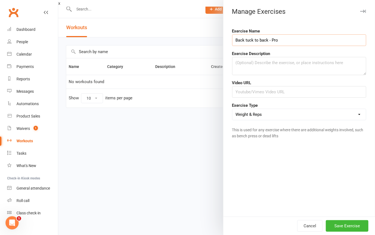
type input "Back tuck to back - Pro"
click at [302, 117] on select "Weight & Reps Time / Distance Weights, Reps, Time & Distance Just Reps Display …" at bounding box center [300, 114] width 134 height 11
select select "display_only"
click at [233, 109] on select "Weight & Reps Time / Distance Weights, Reps, Time & Distance Just Reps Display …" at bounding box center [300, 114] width 134 height 11
click at [339, 226] on button "Save Exercise" at bounding box center [347, 226] width 43 height 12
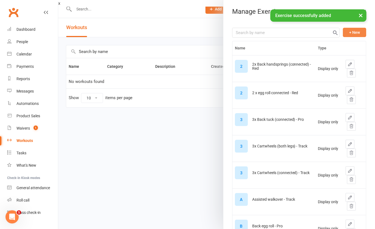
click at [348, 32] on button "+ New" at bounding box center [354, 32] width 23 height 9
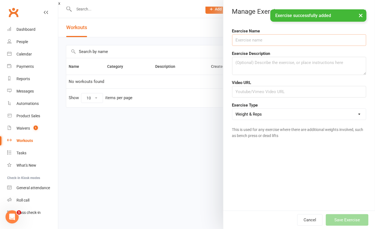
click at [320, 43] on input "text" at bounding box center [299, 40] width 134 height 12
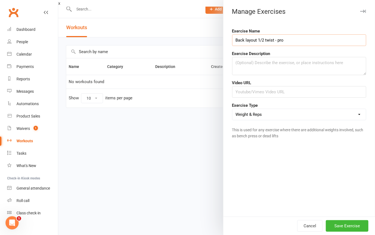
type input "Back layout 1/2 twist - pro"
click at [289, 120] on select "Weight & Reps Time / Distance Weights, Reps, Time & Distance Just Reps Display …" at bounding box center [300, 114] width 134 height 11
select select "display_only"
click at [233, 109] on select "Weight & Reps Time / Distance Weights, Reps, Time & Distance Just Reps Display …" at bounding box center [300, 114] width 134 height 11
click at [349, 226] on button "Save Exercise" at bounding box center [347, 226] width 43 height 12
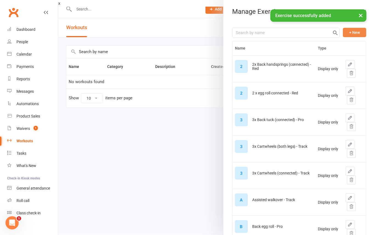
click at [346, 31] on button "+ New" at bounding box center [354, 32] width 23 height 9
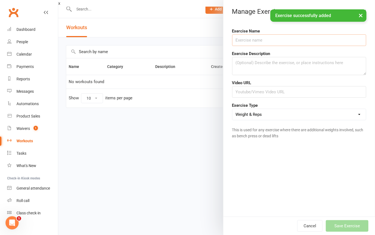
drag, startPoint x: 303, startPoint y: 39, endPoint x: 300, endPoint y: 42, distance: 3.7
click at [300, 42] on input "text" at bounding box center [299, 40] width 134 height 12
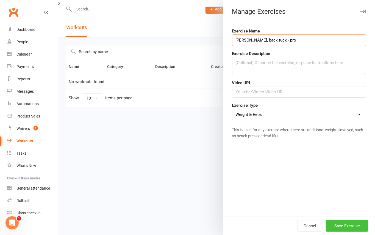
type input "Barani, back tuck - pro"
click at [337, 229] on button "Save Exercise" at bounding box center [347, 226] width 43 height 12
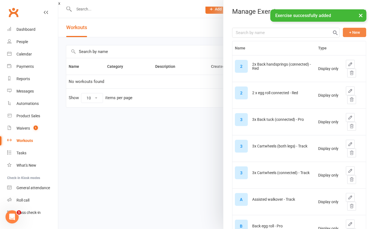
click at [344, 29] on button "+ New" at bounding box center [354, 32] width 23 height 9
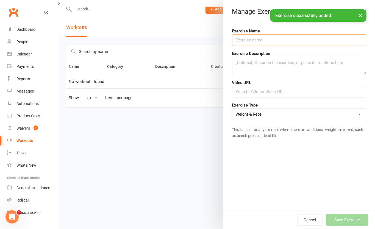
click at [267, 42] on input "text" at bounding box center [299, 40] width 134 height 12
type input "a"
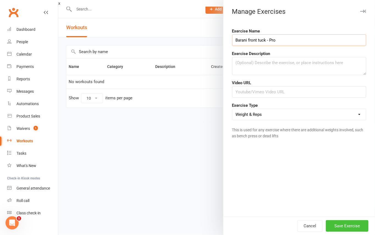
type input "Barani front tuck - Pro"
click at [340, 229] on button "Save Exercise" at bounding box center [347, 226] width 43 height 12
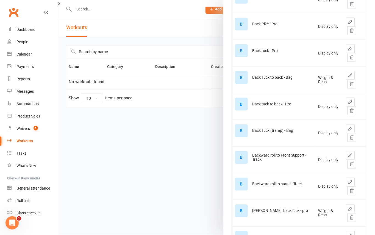
scroll to position [477, 0]
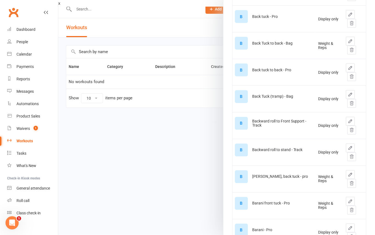
click at [346, 178] on button "button" at bounding box center [350, 174] width 9 height 9
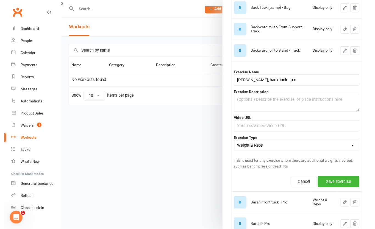
scroll to position [550, 0]
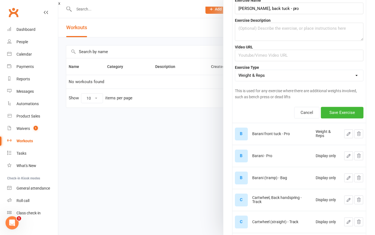
click at [302, 81] on select "Weight & Reps Time / Distance Weights, Reps, Time & Distance Just Reps Display …" at bounding box center [299, 75] width 128 height 11
select select "display_only"
click at [235, 81] on select "Weight & Reps Time / Distance Weights, Reps, Time & Distance Just Reps Display …" at bounding box center [299, 75] width 128 height 11
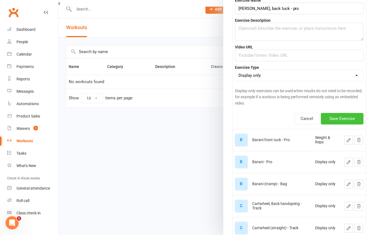
click at [326, 125] on button "Save Exercise" at bounding box center [342, 119] width 43 height 12
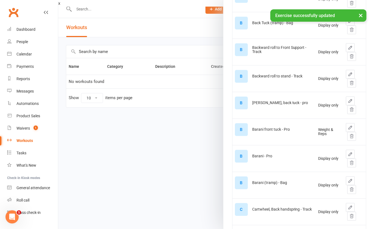
click at [349, 130] on icon "button" at bounding box center [350, 127] width 3 height 3
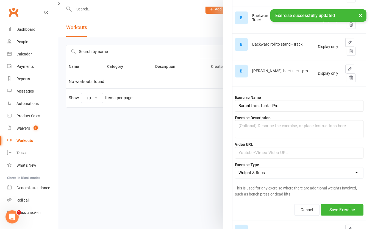
scroll to position [623, 0]
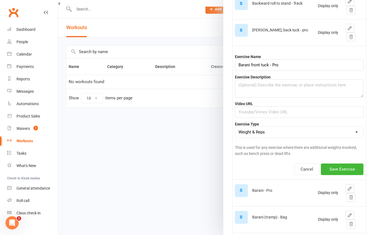
click at [308, 131] on select "Weight & Reps Time / Distance Weights, Reps, Time & Distance Just Reps Display …" at bounding box center [299, 131] width 128 height 11
select select "display_only"
click at [235, 129] on select "Weight & Reps Time / Distance Weights, Reps, Time & Distance Just Reps Display …" at bounding box center [299, 131] width 128 height 11
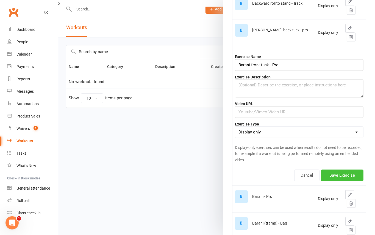
click at [340, 173] on button "Save Exercise" at bounding box center [342, 175] width 43 height 12
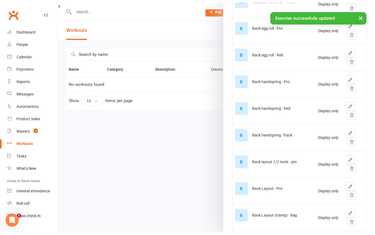
scroll to position [73, 0]
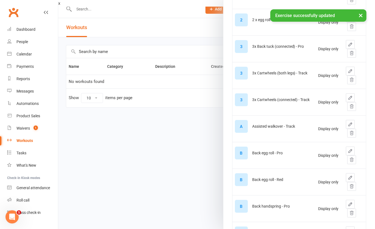
click at [361, 13] on button "×" at bounding box center [361, 15] width 10 height 12
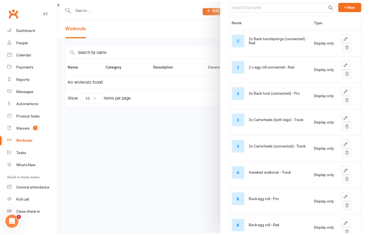
scroll to position [0, 0]
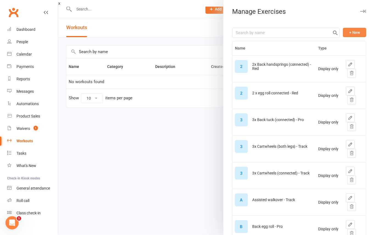
click at [348, 34] on button "+ New" at bounding box center [354, 32] width 23 height 9
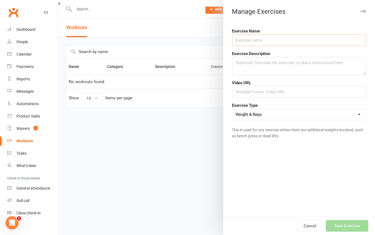
click at [254, 45] on input "text" at bounding box center [299, 40] width 134 height 12
type input "Barani 1/2 turn over red - Red"
click at [290, 115] on select "Weight & Reps Time / Distance Weights, Reps, Time & Distance Just Reps Display …" at bounding box center [300, 114] width 134 height 11
select select "display_only"
click at [233, 109] on select "Weight & Reps Time / Distance Weights, Reps, Time & Distance Just Reps Display …" at bounding box center [300, 114] width 134 height 11
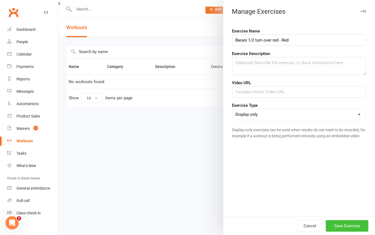
click at [342, 229] on button "Save Exercise" at bounding box center [347, 226] width 43 height 12
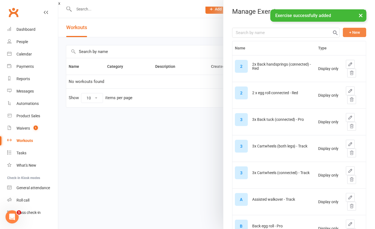
click at [349, 30] on button "+ New" at bounding box center [354, 32] width 23 height 9
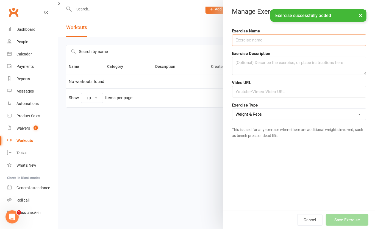
click at [336, 36] on input "text" at bounding box center [299, 40] width 134 height 12
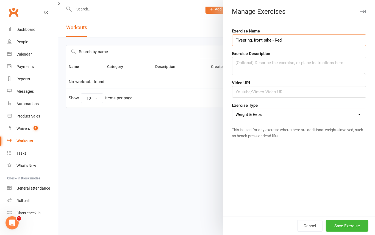
type input "Flyspring, front pike - Red"
click at [335, 116] on select "Weight & Reps Time / Distance Weights, Reps, Time & Distance Just Reps Display …" at bounding box center [300, 114] width 134 height 11
select select "display_only"
click at [233, 109] on select "Weight & Reps Time / Distance Weights, Reps, Time & Distance Just Reps Display …" at bounding box center [300, 114] width 134 height 11
click at [353, 222] on button "Save Exercise" at bounding box center [347, 226] width 43 height 12
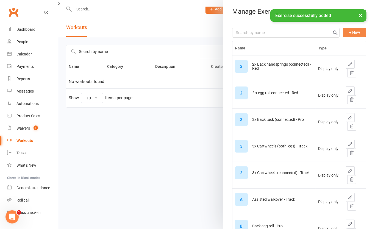
click at [343, 37] on button "+ New" at bounding box center [354, 32] width 23 height 9
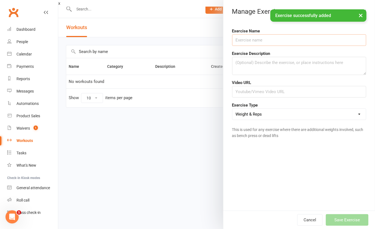
click at [291, 36] on input "text" at bounding box center [299, 40] width 134 height 12
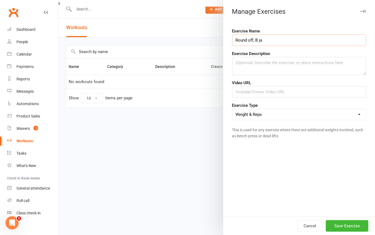
click at [296, 43] on input "Round off, B ja" at bounding box center [299, 40] width 134 height 12
type input "Round off, B handspring, B tuck - Red"
click at [318, 110] on select "Weight & Reps Time / Distance Weights, Reps, Time & Distance Just Reps Display …" at bounding box center [300, 114] width 134 height 11
select select "display_only"
click at [233, 109] on select "Weight & Reps Time / Distance Weights, Reps, Time & Distance Just Reps Display …" at bounding box center [300, 114] width 134 height 11
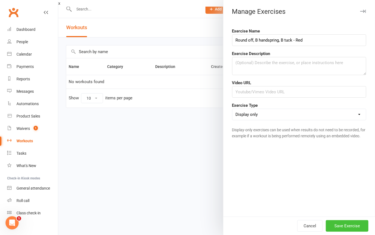
click at [355, 227] on button "Save Exercise" at bounding box center [347, 226] width 43 height 12
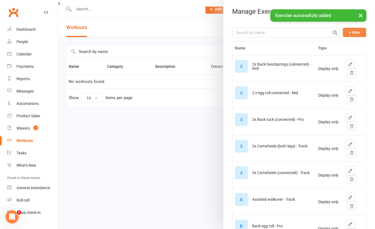
click at [343, 36] on button "+ New" at bounding box center [354, 32] width 23 height 9
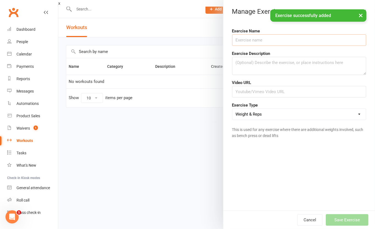
click at [311, 43] on input "text" at bounding box center [299, 40] width 134 height 12
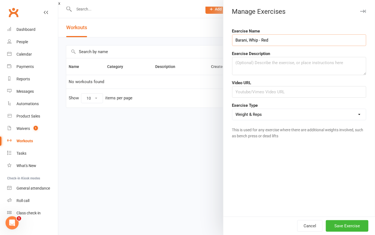
type input "Barani, Whip - Red"
click at [315, 120] on select "Weight & Reps Time / Distance Weights, Reps, Time & Distance Just Reps Display …" at bounding box center [300, 114] width 134 height 11
select select "display_only"
click at [233, 109] on select "Weight & Reps Time / Distance Weights, Reps, Time & Distance Just Reps Display …" at bounding box center [300, 114] width 134 height 11
click at [344, 227] on button "Save Exercise" at bounding box center [347, 226] width 43 height 12
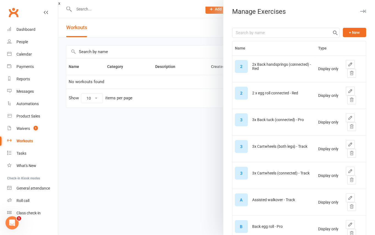
drag, startPoint x: 345, startPoint y: 184, endPoint x: 345, endPoint y: 170, distance: 13.7
click at [348, 178] on button "button" at bounding box center [352, 179] width 9 height 9
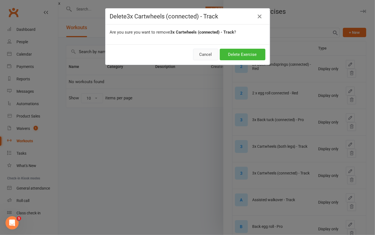
click at [198, 55] on button "Cancel" at bounding box center [205, 55] width 25 height 12
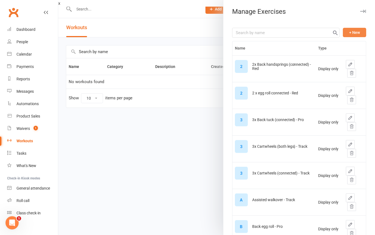
click at [348, 31] on button "+ New" at bounding box center [354, 32] width 23 height 9
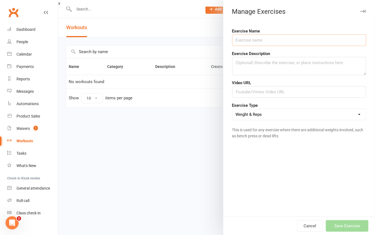
click at [268, 43] on input "text" at bounding box center [299, 40] width 134 height 12
type input "Round off Whip, Front tuck - Red"
drag, startPoint x: 284, startPoint y: 112, endPoint x: 284, endPoint y: 115, distance: 2.8
click at [284, 112] on select "Weight & Reps Time / Distance Weights, Reps, Time & Distance Just Reps Display …" at bounding box center [300, 114] width 134 height 11
click at [279, 166] on div "Exercise Name Round off Whip, Front tuck - Red Exercise Description Video URL E…" at bounding box center [300, 119] width 152 height 193
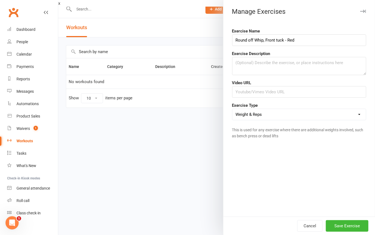
click at [299, 117] on select "Weight & Reps Time / Distance Weights, Reps, Time & Distance Just Reps Display …" at bounding box center [300, 114] width 134 height 11
select select "display_only"
click at [233, 109] on select "Weight & Reps Time / Distance Weights, Reps, Time & Distance Just Reps Display …" at bounding box center [300, 114] width 134 height 11
click at [350, 223] on button "Save Exercise" at bounding box center [347, 226] width 43 height 12
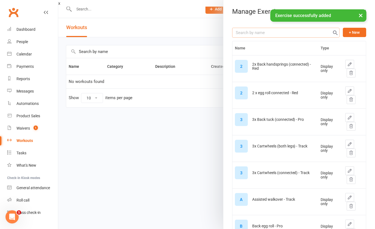
click at [290, 35] on input "text" at bounding box center [286, 33] width 108 height 10
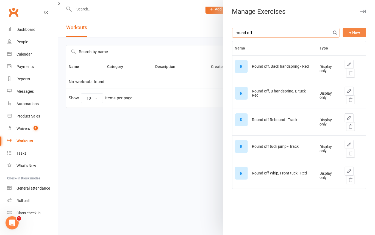
type input "round off"
click at [345, 34] on button "+ New" at bounding box center [354, 32] width 23 height 9
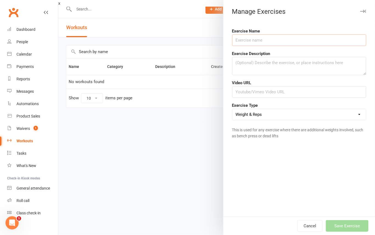
click at [309, 36] on input "text" at bounding box center [299, 40] width 134 height 12
type input "Round off whip, whip - Red"
click at [300, 118] on select "Weight & Reps Time / Distance Weights, Reps, Time & Distance Just Reps Display …" at bounding box center [300, 114] width 134 height 11
select select "display_only"
click at [233, 109] on select "Weight & Reps Time / Distance Weights, Reps, Time & Distance Just Reps Display …" at bounding box center [300, 114] width 134 height 11
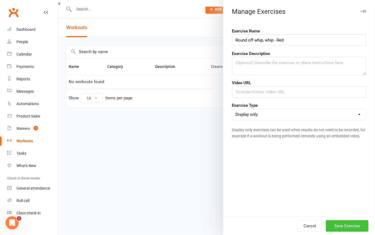
click at [346, 227] on button "Save Exercise" at bounding box center [347, 226] width 43 height 12
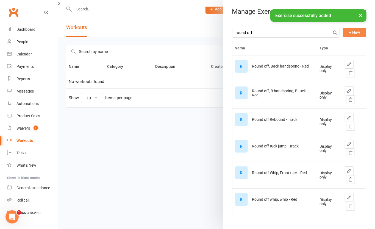
click at [343, 32] on button "+ New" at bounding box center [354, 32] width 23 height 9
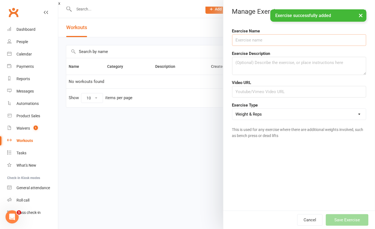
click at [279, 41] on input "text" at bounding box center [299, 40] width 134 height 12
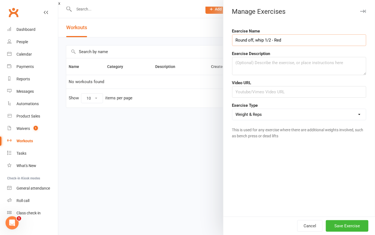
type input "Round off, whip 1/2 - Red"
click at [281, 119] on select "Weight & Reps Time / Distance Weights, Reps, Time & Distance Just Reps Display …" at bounding box center [300, 114] width 134 height 11
select select "display_only"
click at [233, 109] on select "Weight & Reps Time / Distance Weights, Reps, Time & Distance Just Reps Display …" at bounding box center [300, 114] width 134 height 11
click at [341, 222] on button "Save Exercise" at bounding box center [347, 226] width 43 height 12
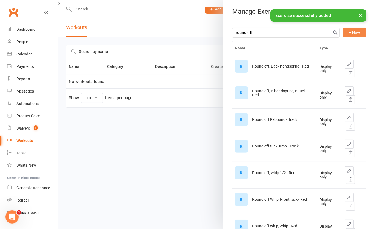
click at [343, 31] on button "+ New" at bounding box center [354, 32] width 23 height 9
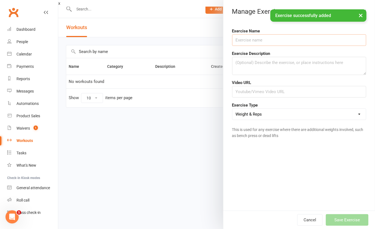
click at [290, 35] on input "text" at bounding box center [299, 40] width 134 height 12
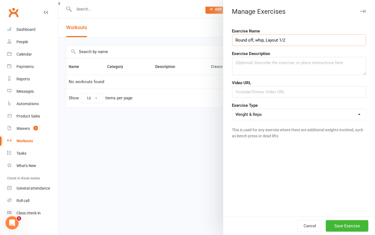
type input "Round off, whip, Layout 1/2"
click at [291, 115] on select "Weight & Reps Time / Distance Weights, Reps, Time & Distance Just Reps Display …" at bounding box center [300, 114] width 134 height 11
select select "display_only"
click at [233, 109] on select "Weight & Reps Time / Distance Weights, Reps, Time & Distance Just Reps Display …" at bounding box center [300, 114] width 134 height 11
click at [308, 38] on input "Round off, whip, Layout 1/2" at bounding box center [299, 40] width 134 height 12
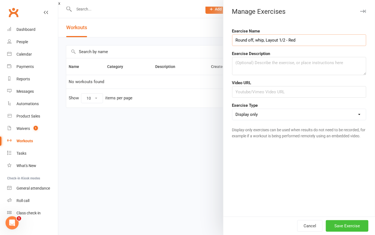
type input "Round off, whip, Layout 1/2 - Red"
click at [355, 227] on button "Save Exercise" at bounding box center [347, 226] width 43 height 12
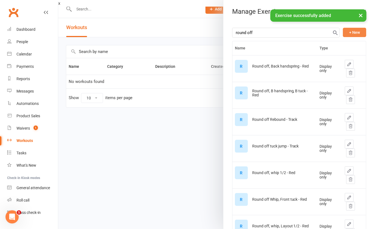
click at [347, 31] on button "+ New" at bounding box center [354, 32] width 23 height 9
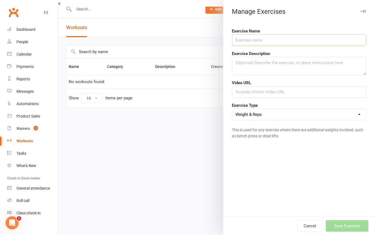
click at [288, 42] on input "text" at bounding box center [299, 40] width 134 height 12
type input "Run front pike off track - Red"
click at [284, 116] on select "Weight & Reps Time / Distance Weights, Reps, Time & Distance Just Reps Display …" at bounding box center [300, 114] width 134 height 11
select select "display_only"
click at [233, 109] on select "Weight & Reps Time / Distance Weights, Reps, Time & Distance Just Reps Display …" at bounding box center [300, 114] width 134 height 11
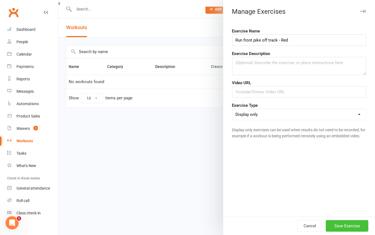
click at [353, 221] on button "Save Exercise" at bounding box center [347, 226] width 43 height 12
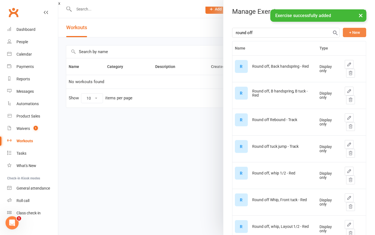
click at [343, 35] on button "+ New" at bounding box center [354, 32] width 23 height 9
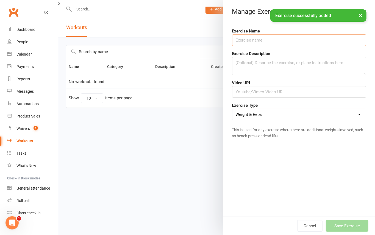
click at [305, 43] on input "text" at bounding box center [299, 40] width 134 height 12
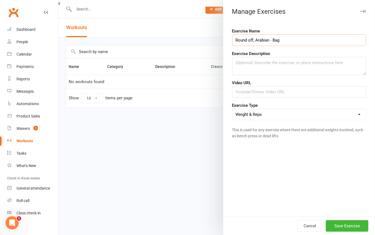
type input "Round off, Arabian - Bag"
click at [296, 116] on select "Weight & Reps Time / Distance Weights, Reps, Time & Distance Just Reps Display …" at bounding box center [300, 114] width 134 height 11
select select "display_only"
click at [233, 109] on select "Weight & Reps Time / Distance Weights, Reps, Time & Distance Just Reps Display …" at bounding box center [300, 114] width 134 height 11
click at [344, 222] on button "Save Exercise" at bounding box center [347, 226] width 43 height 12
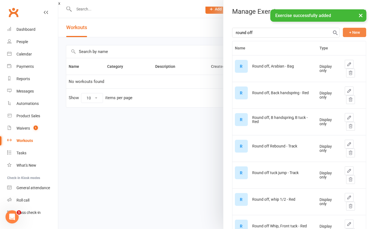
click at [343, 28] on button "+ New" at bounding box center [354, 32] width 23 height 9
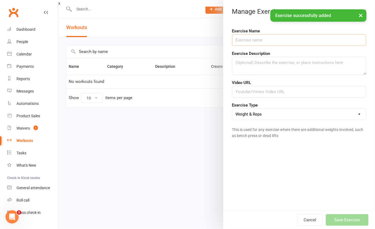
click at [286, 36] on input "text" at bounding box center [299, 40] width 134 height 12
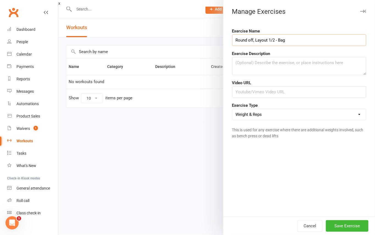
type input "Round off, Layout 1/2 - Bag"
click at [284, 118] on select "Weight & Reps Time / Distance Weights, Reps, Time & Distance Just Reps Display …" at bounding box center [300, 114] width 134 height 11
select select "display_only"
click at [233, 109] on select "Weight & Reps Time / Distance Weights, Reps, Time & Distance Just Reps Display …" at bounding box center [300, 114] width 134 height 11
click at [348, 225] on button "Save Exercise" at bounding box center [347, 226] width 43 height 12
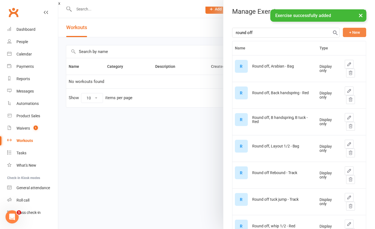
click at [343, 32] on button "+ New" at bounding box center [354, 32] width 23 height 9
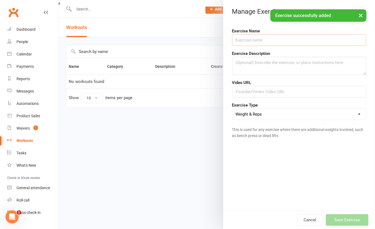
click at [290, 38] on input "text" at bounding box center [299, 40] width 134 height 12
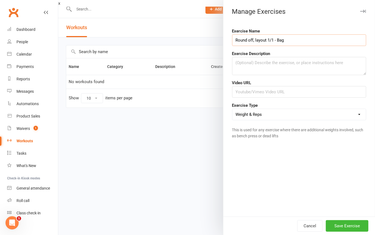
type input "Round off, layout 1/1 - Bag"
click at [287, 117] on select "Weight & Reps Time / Distance Weights, Reps, Time & Distance Just Reps Display …" at bounding box center [300, 114] width 134 height 11
select select "display_only"
click at [233, 109] on select "Weight & Reps Time / Distance Weights, Reps, Time & Distance Just Reps Display …" at bounding box center [300, 114] width 134 height 11
click at [339, 222] on button "Save Exercise" at bounding box center [347, 226] width 43 height 12
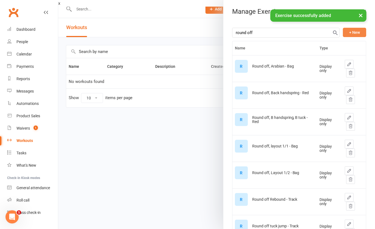
click at [345, 31] on button "+ New" at bounding box center [354, 32] width 23 height 9
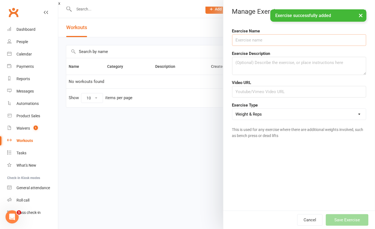
click at [324, 37] on input "text" at bounding box center [299, 40] width 134 height 12
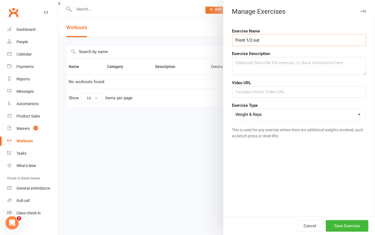
type input "Front 1/2 out"
click at [305, 115] on select "Weight & Reps Time / Distance Weights, Reps, Time & Distance Just Reps Display …" at bounding box center [300, 114] width 134 height 11
select select "display_only"
click at [233, 109] on select "Weight & Reps Time / Distance Weights, Reps, Time & Distance Just Reps Display …" at bounding box center [300, 114] width 134 height 11
click at [296, 40] on input "Front 1/2 out" at bounding box center [299, 40] width 134 height 12
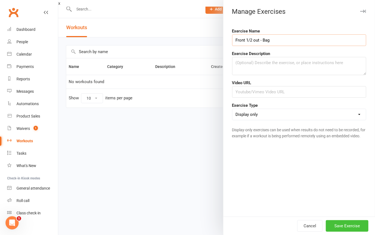
type input "Front 1/2 out - Bag"
click at [340, 223] on button "Save Exercise" at bounding box center [347, 226] width 43 height 12
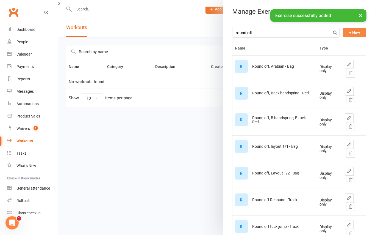
click at [343, 34] on button "+ New" at bounding box center [354, 32] width 23 height 9
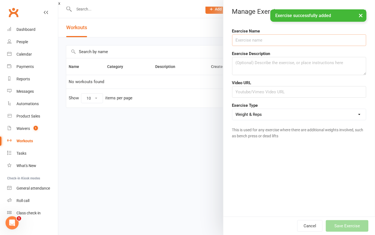
click at [300, 39] on input "text" at bounding box center [299, 40] width 134 height 12
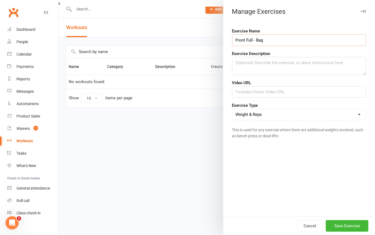
type input "Front Full - Bag"
click at [283, 109] on select "Weight & Reps Time / Distance Weights, Reps, Time & Distance Just Reps Display …" at bounding box center [300, 114] width 134 height 11
select select "display_only"
click at [233, 109] on select "Weight & Reps Time / Distance Weights, Reps, Time & Distance Just Reps Display …" at bounding box center [300, 114] width 134 height 11
click at [350, 225] on button "Save Exercise" at bounding box center [347, 226] width 43 height 12
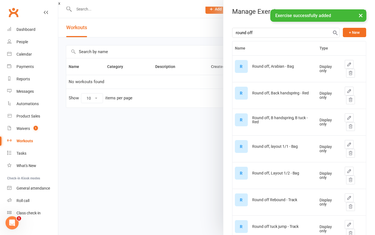
click at [341, 26] on div "round off + New Name Type R Round off, Arabian - Bag Display only R Round off, …" at bounding box center [300, 189] width 152 height 333
click at [346, 39] on div "round off + New Name Type R Round off, Arabian - Bag Display only R Round off, …" at bounding box center [299, 192] width 134 height 329
click at [347, 35] on button "+ New" at bounding box center [354, 32] width 23 height 9
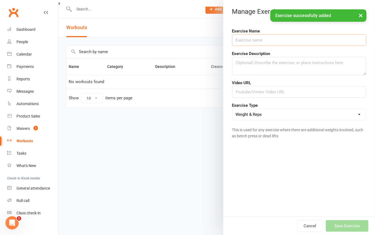
click at [297, 46] on input "text" at bounding box center [299, 40] width 134 height 12
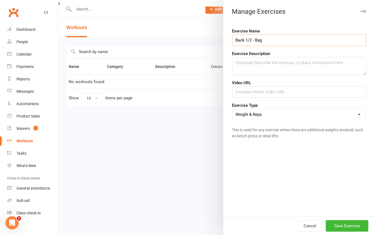
type input "Back 1/2 - Bag"
click at [298, 117] on select "Weight & Reps Time / Distance Weights, Reps, Time & Distance Just Reps Display …" at bounding box center [300, 114] width 134 height 11
select select "display_only"
click at [233, 109] on select "Weight & Reps Time / Distance Weights, Reps, Time & Distance Just Reps Display …" at bounding box center [300, 114] width 134 height 11
click at [349, 229] on button "Save Exercise" at bounding box center [347, 226] width 43 height 12
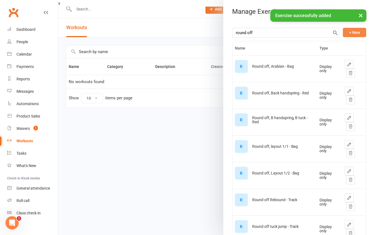
click at [344, 35] on button "+ New" at bounding box center [354, 32] width 23 height 9
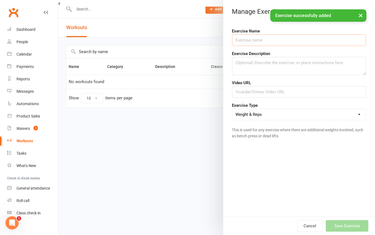
click at [301, 41] on input "text" at bounding box center [299, 40] width 134 height 12
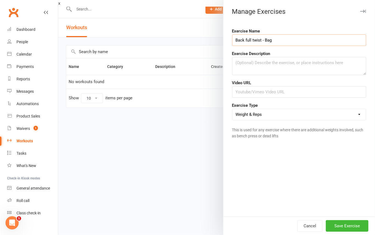
type input "Back full twist - Bag"
drag, startPoint x: 304, startPoint y: 115, endPoint x: 304, endPoint y: 118, distance: 3.3
click at [304, 115] on select "Weight & Reps Time / Distance Weights, Reps, Time & Distance Just Reps Display …" at bounding box center [300, 114] width 134 height 11
select select "display_only"
click at [233, 109] on select "Weight & Reps Time / Distance Weights, Reps, Time & Distance Just Reps Display …" at bounding box center [300, 114] width 134 height 11
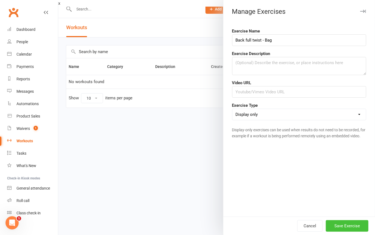
click at [348, 226] on button "Save Exercise" at bounding box center [347, 226] width 43 height 12
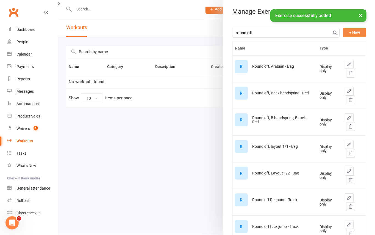
click at [343, 34] on button "+ New" at bounding box center [354, 32] width 23 height 9
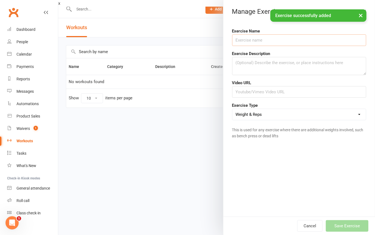
click at [319, 40] on input "text" at bounding box center [299, 40] width 134 height 12
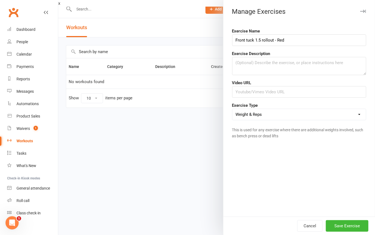
click at [326, 114] on select "Weight & Reps Time / Distance Weights, Reps, Time & Distance Just Reps Display …" at bounding box center [300, 114] width 134 height 11
click at [298, 40] on input "Front tuck 1.5 rollout - Red" at bounding box center [299, 40] width 134 height 12
type input "Front tuck 1.5 rollout - bag"
click at [315, 117] on select "Weight & Reps Time / Distance Weights, Reps, Time & Distance Just Reps Display …" at bounding box center [300, 114] width 134 height 11
select select "display_only"
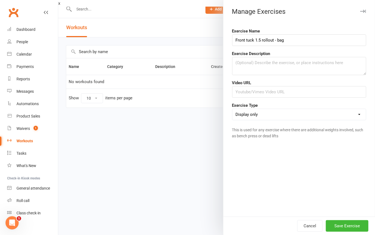
click at [233, 109] on select "Weight & Reps Time / Distance Weights, Reps, Time & Distance Just Reps Display …" at bounding box center [300, 114] width 134 height 11
click at [350, 230] on button "Save Exercise" at bounding box center [347, 226] width 43 height 12
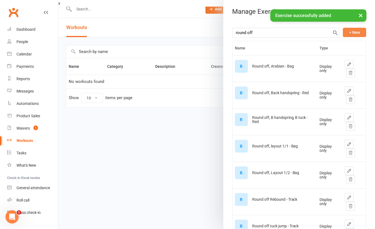
click at [343, 30] on button "+ New" at bounding box center [354, 32] width 23 height 9
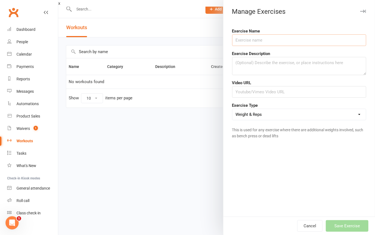
click at [304, 38] on input "text" at bounding box center [299, 40] width 134 height 12
type input "Front handspring, dive roll - Track"
click at [296, 119] on select "Weight & Reps Time / Distance Weights, Reps, Time & Distance Just Reps Display …" at bounding box center [300, 114] width 134 height 11
select select "display_only"
click at [233, 109] on select "Weight & Reps Time / Distance Weights, Reps, Time & Distance Just Reps Display …" at bounding box center [300, 114] width 134 height 11
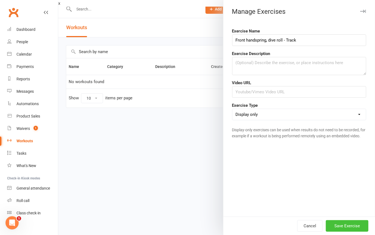
click at [347, 221] on button "Save Exercise" at bounding box center [347, 226] width 43 height 12
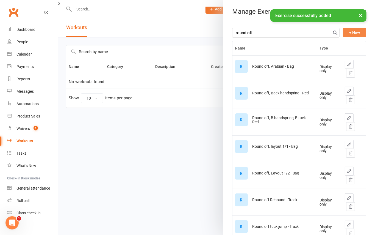
click at [343, 35] on button "+ New" at bounding box center [354, 32] width 23 height 9
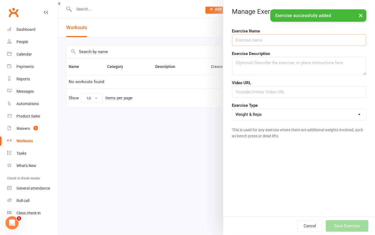
click at [302, 40] on input "text" at bounding box center [299, 40] width 134 height 12
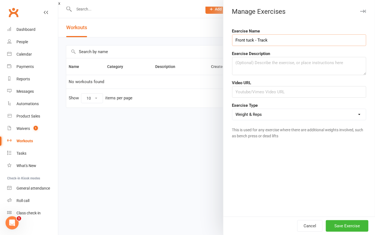
type input "Front tuck - Track"
click at [279, 115] on select "Weight & Reps Time / Distance Weights, Reps, Time & Distance Just Reps Display …" at bounding box center [300, 114] width 134 height 11
select select "display_only"
click at [233, 109] on select "Weight & Reps Time / Distance Weights, Reps, Time & Distance Just Reps Display …" at bounding box center [300, 114] width 134 height 11
click at [342, 222] on button "Save Exercise" at bounding box center [347, 226] width 43 height 12
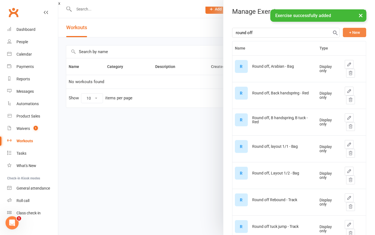
click at [343, 31] on button "+ New" at bounding box center [354, 32] width 23 height 9
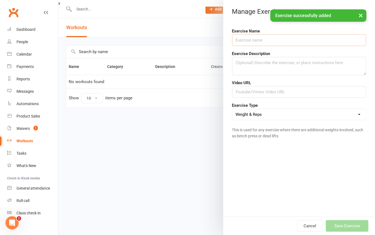
drag, startPoint x: 286, startPoint y: 36, endPoint x: 286, endPoint y: 43, distance: 7.4
click at [286, 41] on input "text" at bounding box center [299, 40] width 134 height 12
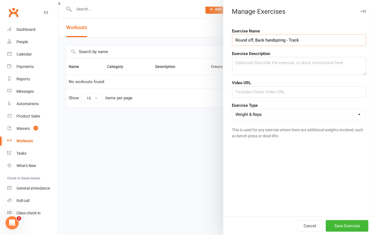
type input "Round off, Back handspring - Track"
click at [276, 111] on select "Weight & Reps Time / Distance Weights, Reps, Time & Distance Just Reps Display …" at bounding box center [300, 114] width 134 height 11
click at [233, 109] on select "Weight & Reps Time / Distance Weights, Reps, Time & Distance Just Reps Display …" at bounding box center [300, 114] width 134 height 11
click at [278, 113] on select "Weight & Reps Time / Distance Weights, Reps, Time & Distance Just Reps Display …" at bounding box center [300, 114] width 134 height 11
select select "display_only"
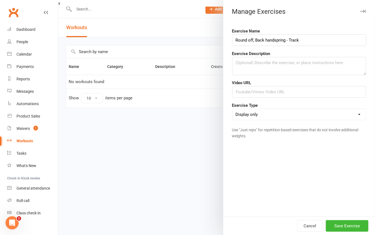
click at [233, 109] on select "Weight & Reps Time / Distance Weights, Reps, Time & Distance Just Reps Display …" at bounding box center [300, 114] width 134 height 11
click at [349, 224] on button "Save Exercise" at bounding box center [347, 226] width 43 height 12
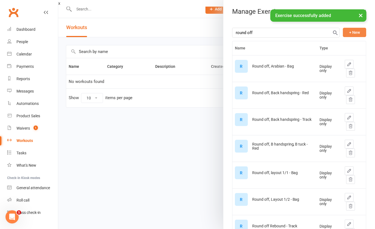
click at [347, 30] on button "+ New" at bounding box center [354, 32] width 23 height 9
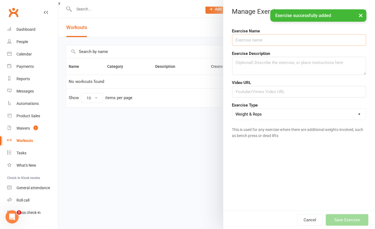
click at [297, 37] on input "text" at bounding box center [299, 40] width 134 height 12
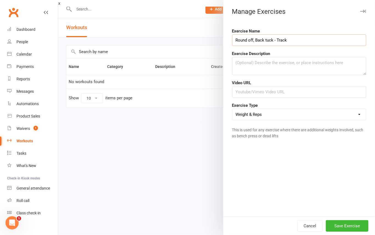
type input "Round off, Back tuck - Track"
drag, startPoint x: 290, startPoint y: 117, endPoint x: 288, endPoint y: 108, distance: 9.0
click at [290, 117] on select "Weight & Reps Time / Distance Weights, Reps, Time & Distance Just Reps Display …" at bounding box center [300, 114] width 134 height 11
click at [271, 166] on div "Exercise Name Round off, Back tuck - Track Exercise Description Video URL Exerc…" at bounding box center [300, 119] width 152 height 193
click at [320, 114] on select "Weight & Reps Time / Distance Weights, Reps, Time & Distance Just Reps Display …" at bounding box center [300, 114] width 134 height 11
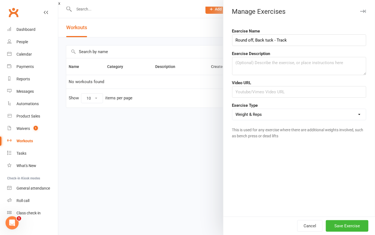
select select "display_only"
click at [233, 109] on select "Weight & Reps Time / Distance Weights, Reps, Time & Distance Just Reps Display …" at bounding box center [300, 114] width 134 height 11
click at [349, 226] on button "Save Exercise" at bounding box center [347, 226] width 43 height 12
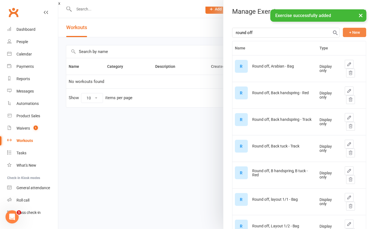
click at [343, 34] on button "+ New" at bounding box center [354, 32] width 23 height 9
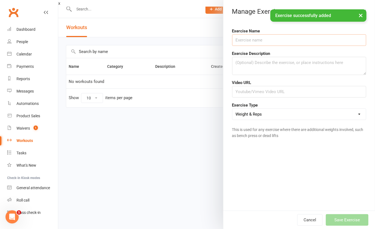
click at [270, 41] on input "text" at bounding box center [299, 40] width 134 height 12
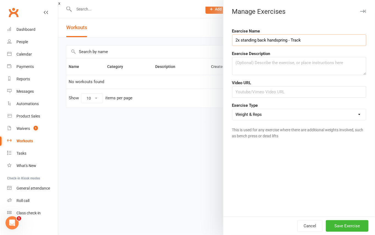
type input "2x standing back handspring - Track"
click at [288, 111] on select "Weight & Reps Time / Distance Weights, Reps, Time & Distance Just Reps Display …" at bounding box center [300, 114] width 134 height 11
select select "display_only"
click at [233, 109] on select "Weight & Reps Time / Distance Weights, Reps, Time & Distance Just Reps Display …" at bounding box center [300, 114] width 134 height 11
click at [343, 223] on button "Save Exercise" at bounding box center [347, 226] width 43 height 12
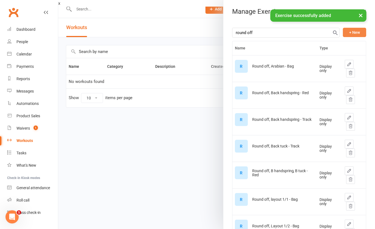
click at [343, 34] on button "+ New" at bounding box center [354, 32] width 23 height 9
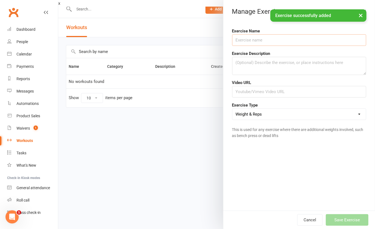
click at [289, 42] on input "text" at bounding box center [299, 40] width 134 height 12
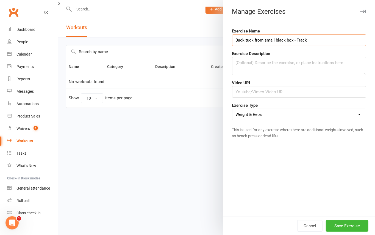
type input "Back tuck from small black box - Track"
click at [288, 117] on select "Weight & Reps Time / Distance Weights, Reps, Time & Distance Just Reps Display …" at bounding box center [300, 114] width 134 height 11
select select "display_only"
click at [233, 109] on select "Weight & Reps Time / Distance Weights, Reps, Time & Distance Just Reps Display …" at bounding box center [300, 114] width 134 height 11
click at [342, 225] on button "Save Exercise" at bounding box center [347, 226] width 43 height 12
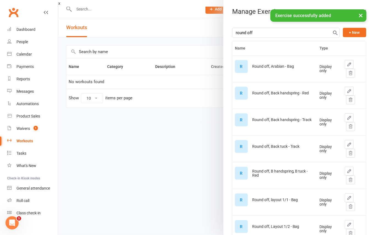
click at [359, 15] on button "×" at bounding box center [361, 15] width 10 height 12
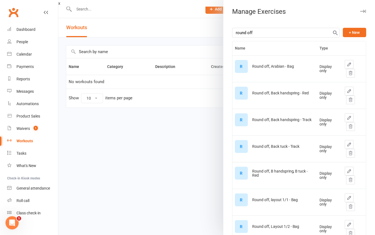
click at [360, 11] on icon "button" at bounding box center [363, 11] width 6 height 3
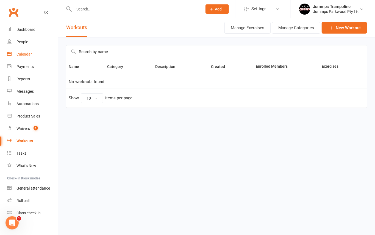
click at [24, 57] on link "Calendar" at bounding box center [32, 54] width 51 height 12
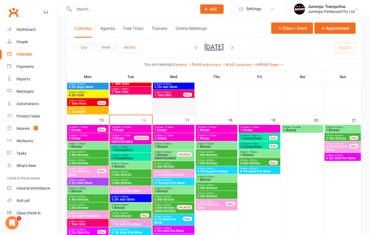
scroll to position [330, 0]
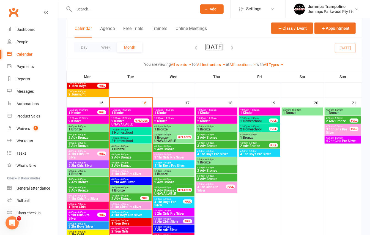
click at [134, 172] on span "4 1hr Girls Pre Silver" at bounding box center [130, 173] width 39 height 3
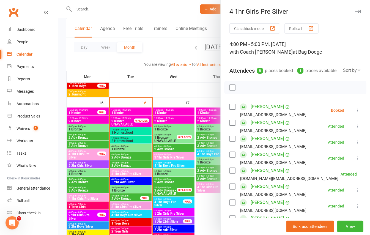
click at [354, 9] on button "button" at bounding box center [357, 11] width 7 height 7
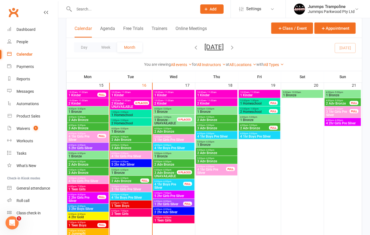
scroll to position [348, 0]
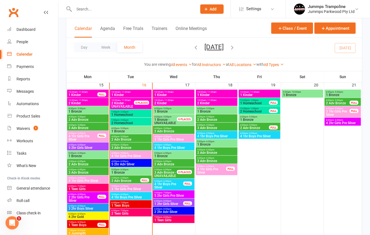
click at [140, 130] on span "1 Bronze" at bounding box center [130, 131] width 39 height 3
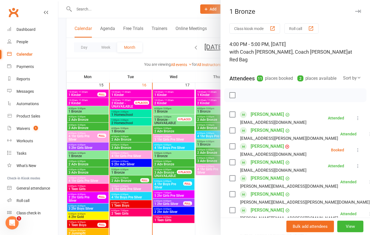
click at [145, 163] on div at bounding box center [214, 117] width 312 height 235
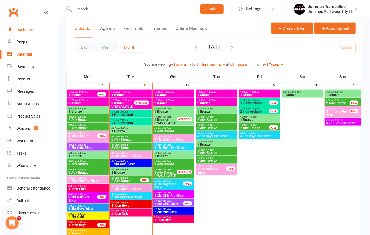
click at [29, 30] on div "Dashboard" at bounding box center [25, 29] width 19 height 4
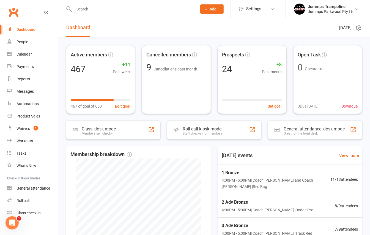
click at [97, 9] on input "text" at bounding box center [132, 9] width 121 height 8
type input "d"
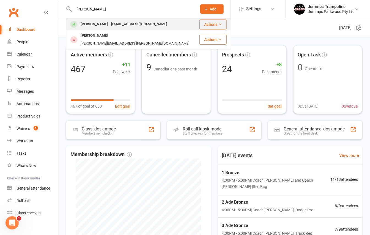
type input "faye"
click at [109, 20] on div "sarahdoran83@yahoo.com" at bounding box center [138, 24] width 59 height 8
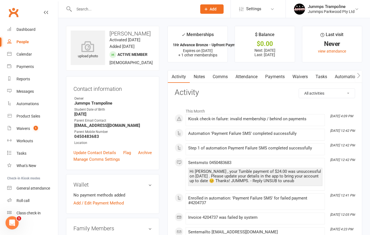
click at [247, 76] on link "Attendance" at bounding box center [247, 76] width 30 height 13
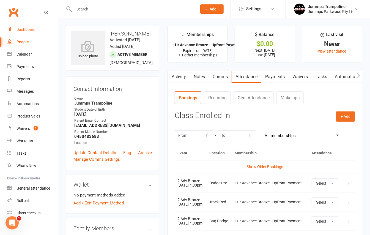
click at [282, 78] on link "Payments" at bounding box center [274, 76] width 27 height 13
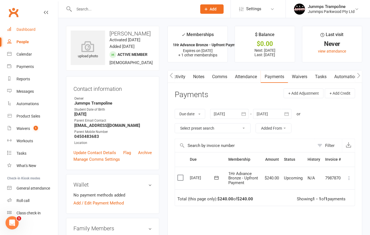
click at [238, 79] on link "Attendance" at bounding box center [246, 76] width 30 height 13
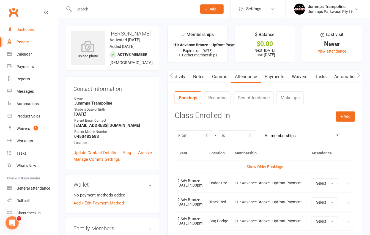
click at [275, 79] on link "Payments" at bounding box center [274, 76] width 27 height 13
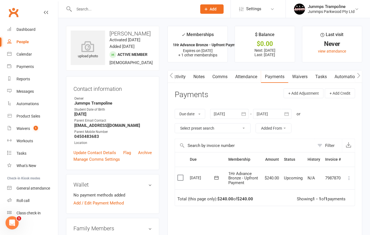
click at [234, 112] on div at bounding box center [229, 114] width 38 height 10
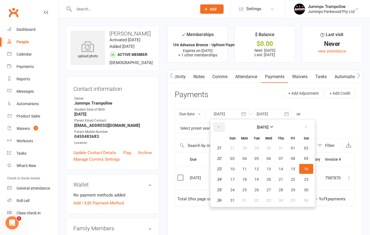
click at [222, 126] on button "button" at bounding box center [219, 127] width 12 height 10
click at [247, 189] on span "30" at bounding box center [244, 190] width 4 height 4
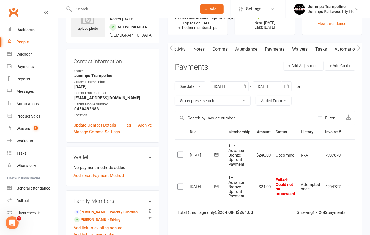
scroll to position [0, 0]
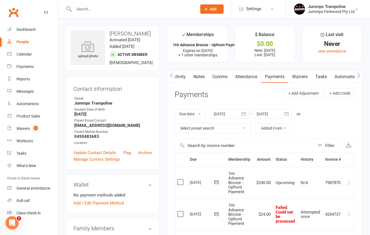
click at [241, 115] on button "button" at bounding box center [244, 114] width 10 height 10
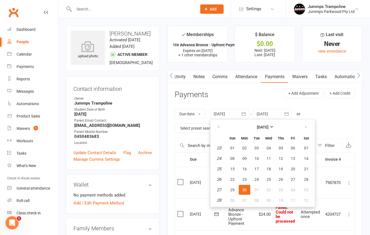
click at [163, 111] on main "✓ Memberships 1Hr Advance Bronze - Upfront Payment Expires on 21st September, 2…" at bounding box center [264, 179] width 203 height 306
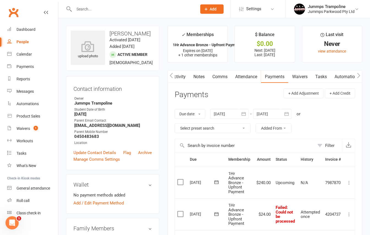
click at [240, 111] on button "button" at bounding box center [244, 114] width 10 height 10
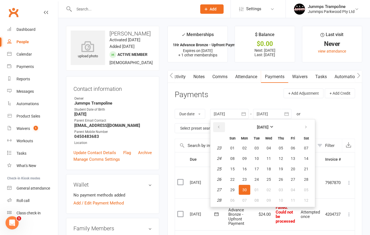
click at [219, 124] on button "button" at bounding box center [219, 127] width 12 height 10
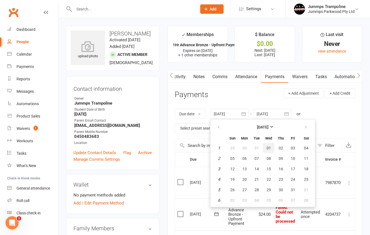
click at [266, 145] on button "01" at bounding box center [269, 148] width 12 height 10
type input "01 Jan 2025"
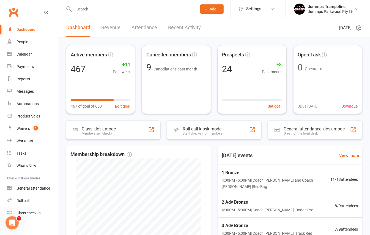
click at [80, 12] on input "text" at bounding box center [132, 9] width 121 height 8
type input "l"
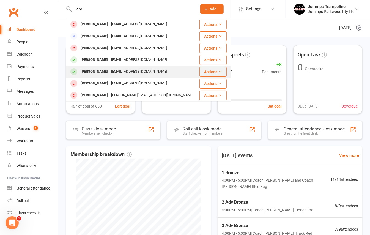
type input "dor"
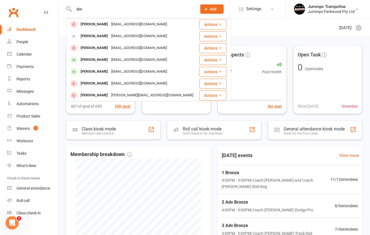
click at [89, 71] on div "Leia Doran" at bounding box center [94, 72] width 31 height 8
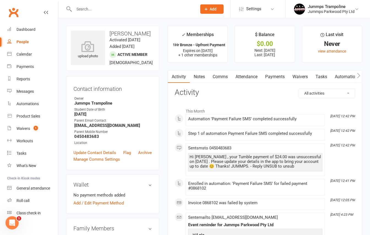
click at [246, 76] on link "Attendance" at bounding box center [247, 76] width 30 height 13
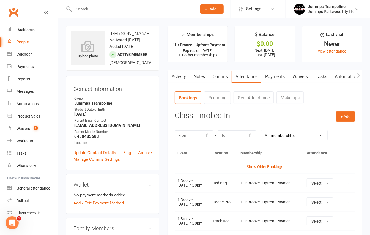
click at [275, 78] on link "Payments" at bounding box center [274, 76] width 27 height 13
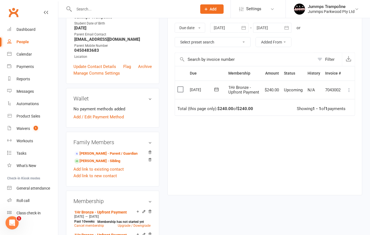
scroll to position [73, 0]
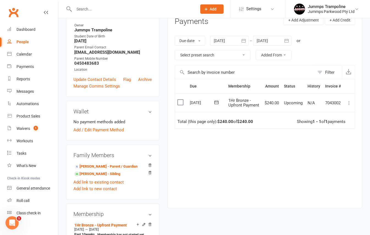
click at [218, 43] on div at bounding box center [229, 41] width 38 height 10
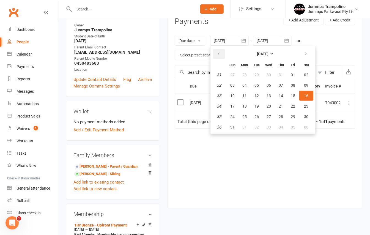
click at [223, 54] on button "button" at bounding box center [219, 54] width 12 height 10
click at [306, 83] on span "12" at bounding box center [306, 85] width 4 height 4
type input "12 Jul 2025"
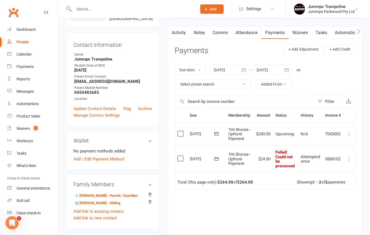
scroll to position [0, 0]
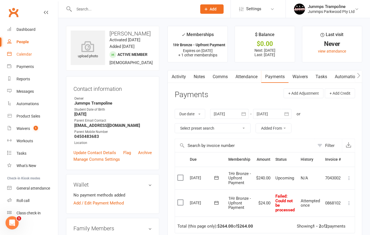
click at [24, 48] on link "Calendar" at bounding box center [32, 54] width 51 height 12
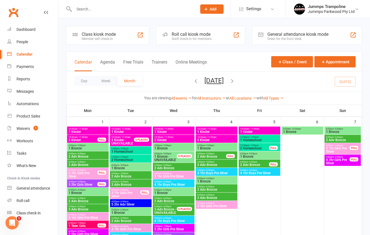
click at [235, 81] on icon "button" at bounding box center [232, 81] width 6 height 6
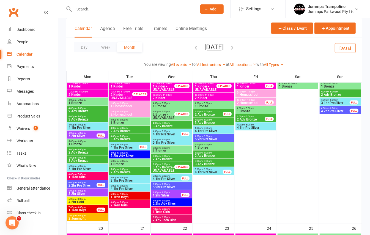
scroll to position [227, 0]
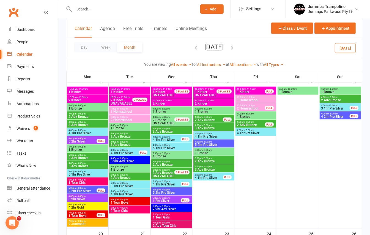
click at [94, 155] on span "5:00pm - 6:00pm" at bounding box center [87, 155] width 38 height 2
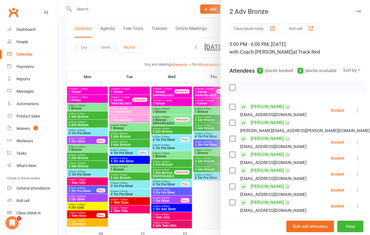
click at [88, 164] on div at bounding box center [214, 117] width 312 height 235
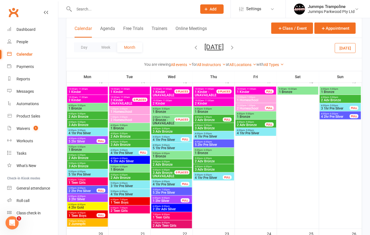
click at [96, 167] on span "3 Adv Bronze" at bounding box center [87, 165] width 38 height 3
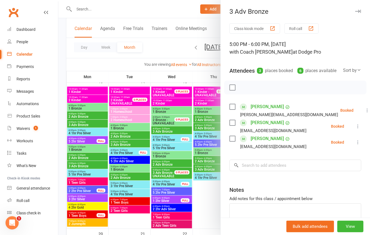
click at [189, 177] on div at bounding box center [214, 117] width 312 height 235
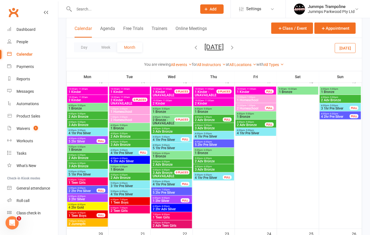
click at [193, 48] on icon "button" at bounding box center [196, 47] width 6 height 6
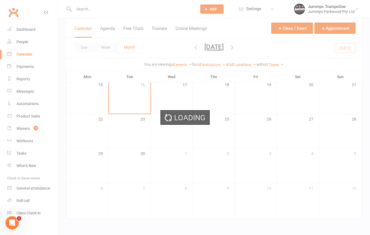
scroll to position [107, 0]
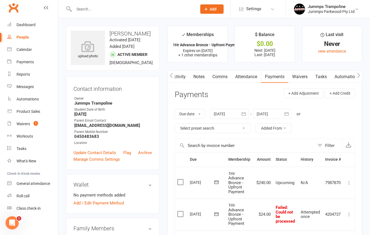
click at [249, 75] on link "Attendance" at bounding box center [246, 76] width 30 height 13
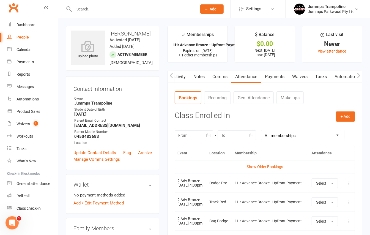
click at [277, 74] on link "Payments" at bounding box center [274, 76] width 27 height 13
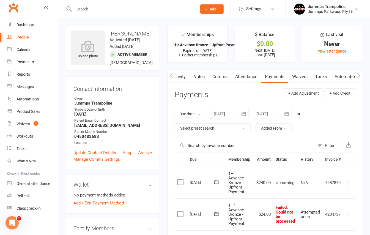
scroll to position [73, 0]
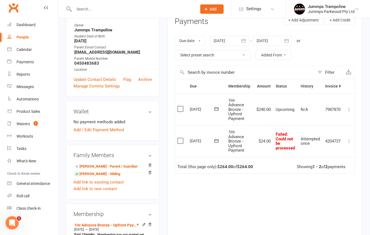
click at [348, 143] on icon at bounding box center [348, 140] width 5 height 5
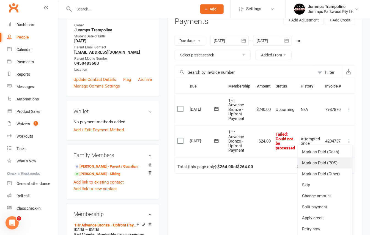
click at [331, 163] on link "Mark as Paid (POS)" at bounding box center [325, 162] width 54 height 11
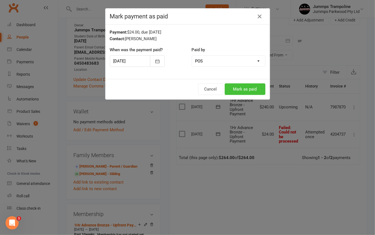
click at [239, 94] on button "Mark as paid" at bounding box center [245, 89] width 41 height 12
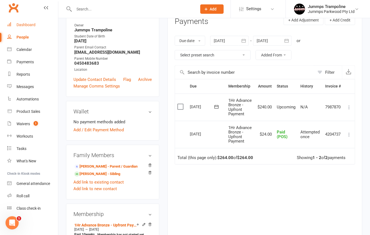
click at [27, 23] on div "Dashboard" at bounding box center [25, 25] width 19 height 4
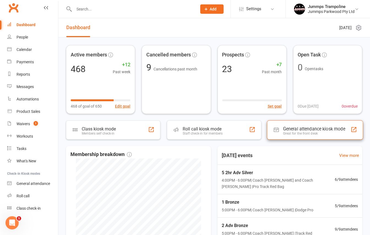
click at [324, 127] on div "General attendance kiosk mode" at bounding box center [314, 128] width 62 height 5
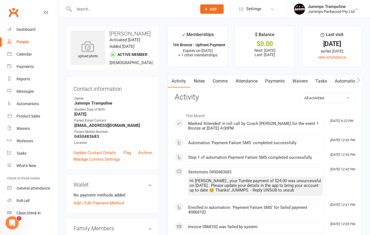
click at [242, 81] on link "Attendance" at bounding box center [247, 81] width 30 height 13
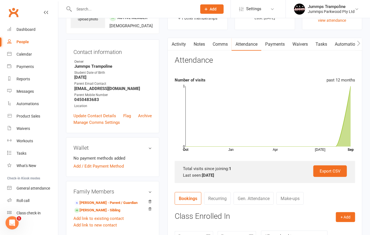
scroll to position [37, 0]
drag, startPoint x: 273, startPoint y: 43, endPoint x: 269, endPoint y: 69, distance: 26.4
click at [273, 43] on link "Payments" at bounding box center [274, 44] width 27 height 13
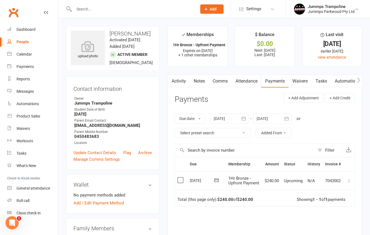
click at [225, 120] on div at bounding box center [229, 119] width 38 height 10
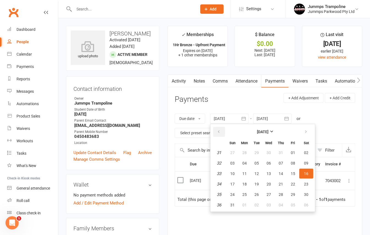
click at [222, 135] on button "button" at bounding box center [219, 132] width 12 height 10
click at [259, 151] on span "03" at bounding box center [256, 152] width 4 height 4
type input "03 Jun 2025"
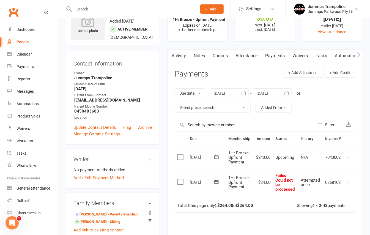
scroll to position [37, 0]
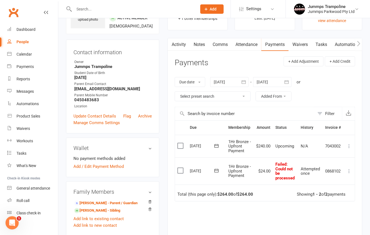
click at [350, 172] on icon at bounding box center [348, 170] width 5 height 5
click at [328, 195] on link "Mark as Paid (POS)" at bounding box center [325, 192] width 54 height 11
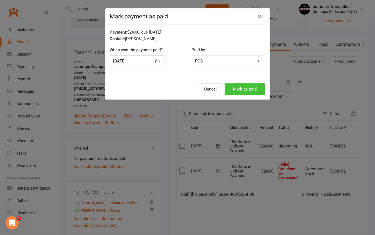
click at [248, 89] on button "Mark as paid" at bounding box center [245, 89] width 41 height 12
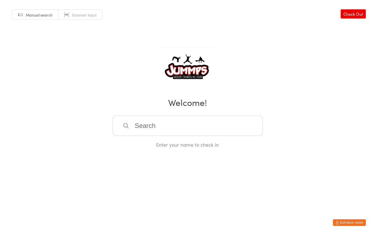
click at [144, 121] on input "search" at bounding box center [187, 125] width 151 height 20
type input "trin"
click at [144, 145] on div "Trinity Vitinaros" at bounding box center [187, 143] width 141 height 7
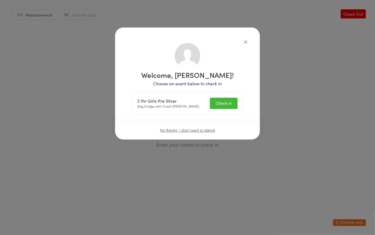
click at [227, 108] on button "Check in" at bounding box center [223, 103] width 27 height 11
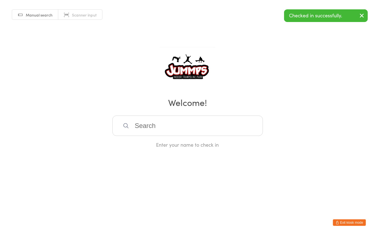
click at [140, 129] on input "search" at bounding box center [187, 125] width 151 height 20
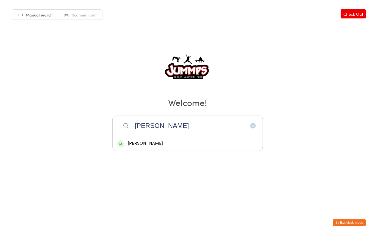
type input "[PERSON_NAME]"
click at [142, 142] on div "[PERSON_NAME]" at bounding box center [187, 143] width 141 height 7
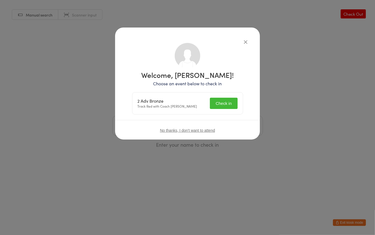
click at [224, 99] on button "Check in" at bounding box center [223, 103] width 27 height 11
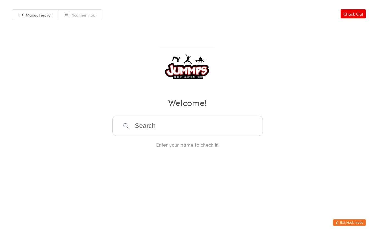
click at [161, 131] on input "search" at bounding box center [187, 125] width 151 height 20
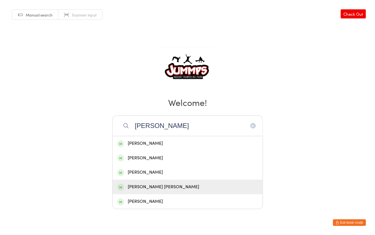
type input "[PERSON_NAME]"
click at [153, 191] on div "[PERSON_NAME] [PERSON_NAME]" at bounding box center [187, 186] width 141 height 7
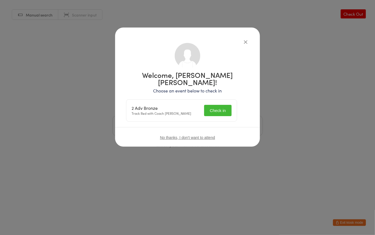
click at [221, 105] on button "Check in" at bounding box center [217, 110] width 27 height 11
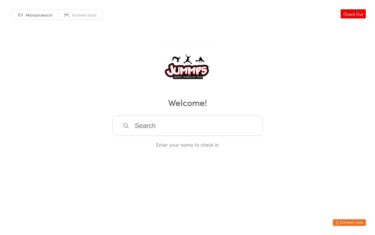
click at [159, 122] on input "search" at bounding box center [187, 125] width 151 height 20
type input "[PERSON_NAME]"
click at [169, 142] on div "[PERSON_NAME]" at bounding box center [187, 143] width 141 height 7
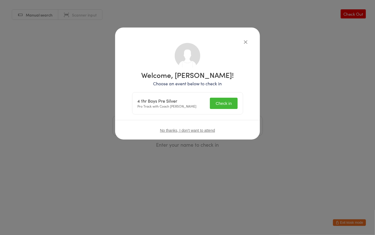
click at [229, 102] on button "Check in" at bounding box center [223, 103] width 27 height 11
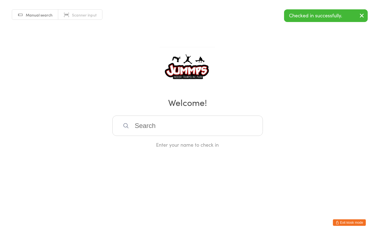
click at [153, 119] on input "search" at bounding box center [187, 125] width 151 height 20
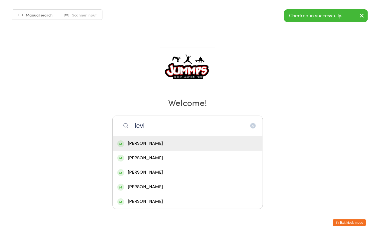
type input "levi"
click at [150, 143] on div "[PERSON_NAME]" at bounding box center [187, 143] width 141 height 7
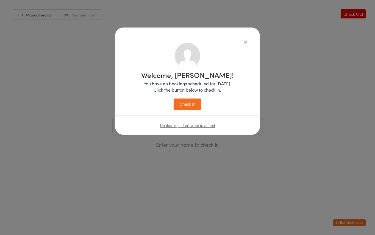
drag, startPoint x: 244, startPoint y: 39, endPoint x: 236, endPoint y: 51, distance: 13.8
click at [243, 41] on icon "button" at bounding box center [246, 42] width 6 height 6
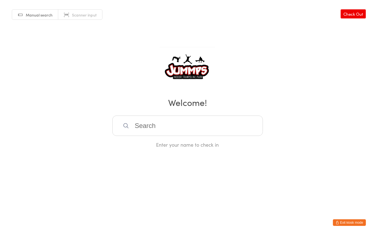
click at [140, 129] on input "search" at bounding box center [187, 125] width 151 height 20
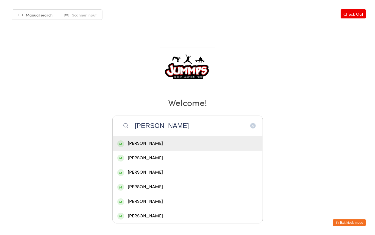
type input "[PERSON_NAME]"
click at [149, 143] on div "[PERSON_NAME]" at bounding box center [187, 143] width 141 height 7
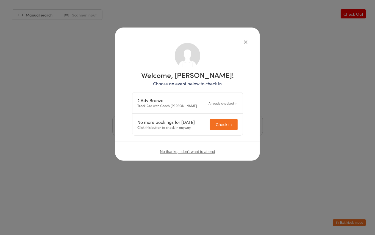
click at [245, 43] on icon "button" at bounding box center [246, 42] width 6 height 6
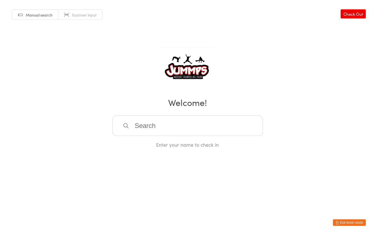
click at [169, 127] on input "search" at bounding box center [187, 125] width 151 height 20
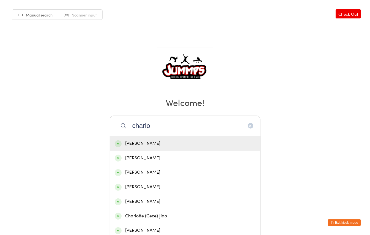
type input "charlo"
click at [161, 207] on div "[PERSON_NAME]" at bounding box center [185, 201] width 150 height 15
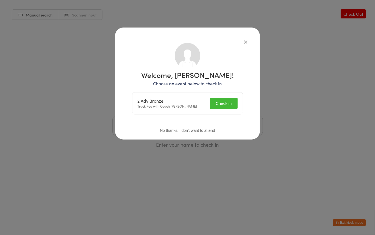
click at [225, 103] on button "Check in" at bounding box center [223, 103] width 27 height 11
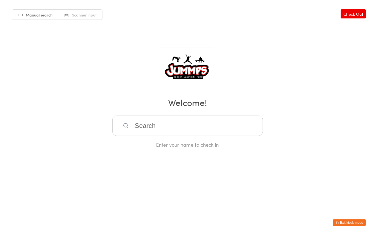
click at [140, 125] on input "search" at bounding box center [187, 125] width 151 height 20
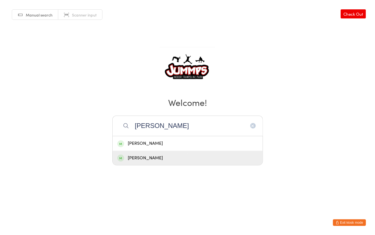
type input "[PERSON_NAME]"
click at [152, 157] on div "[PERSON_NAME]" at bounding box center [187, 157] width 141 height 7
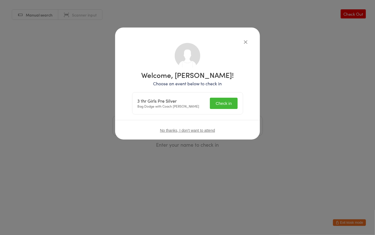
click at [219, 101] on button "Check in" at bounding box center [223, 103] width 27 height 11
